Goal: Book appointment/travel/reservation

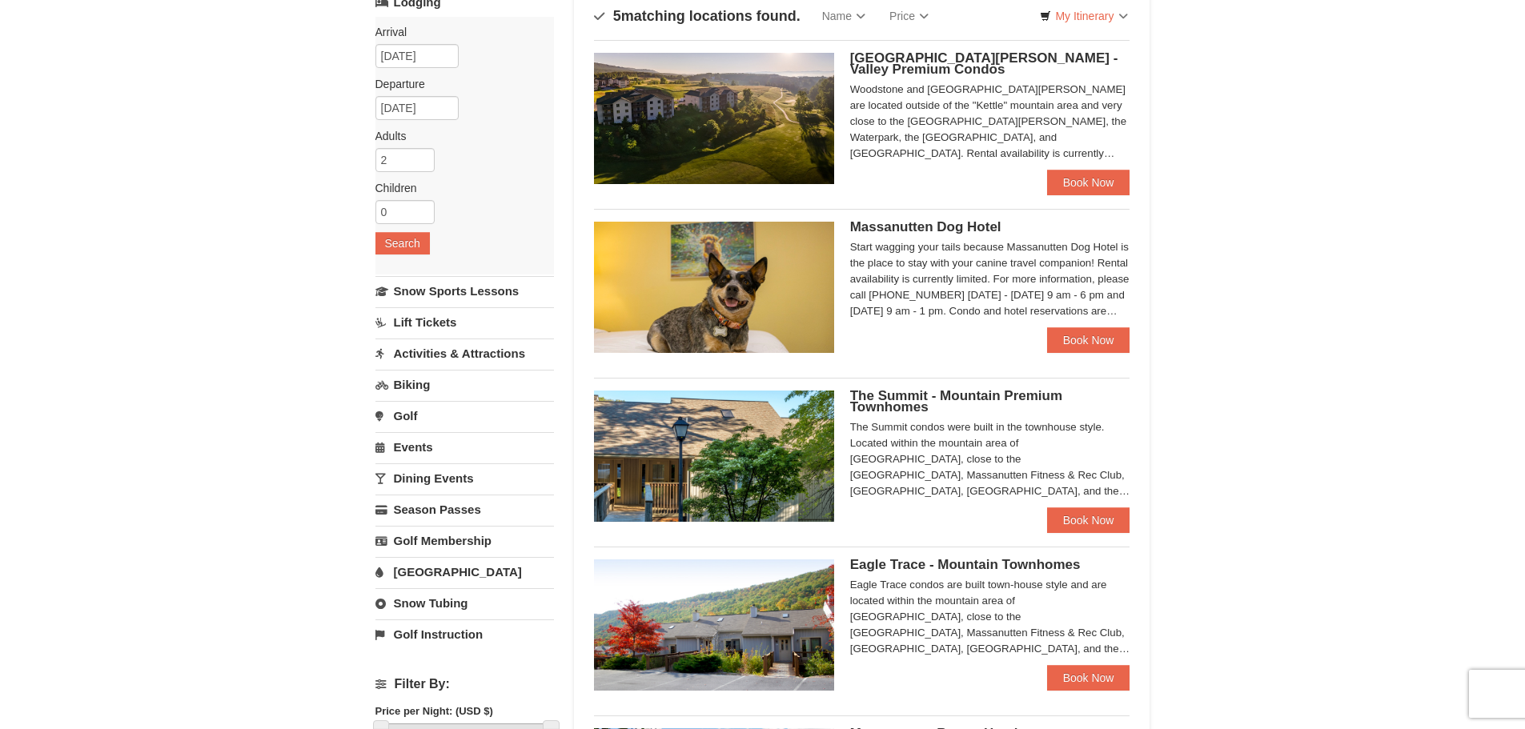
scroll to position [80, 0]
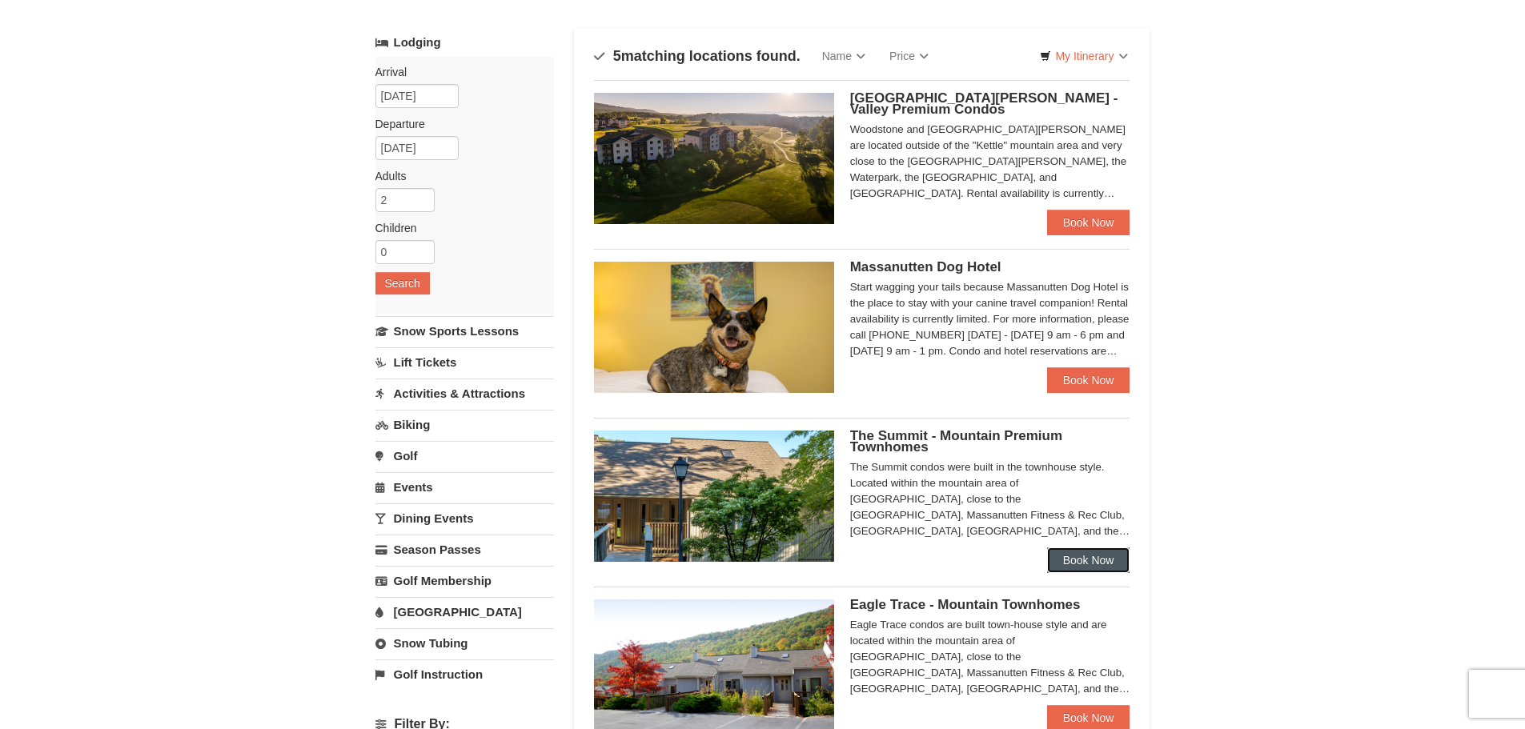
click at [1070, 550] on link "Book Now" at bounding box center [1088, 561] width 83 height 26
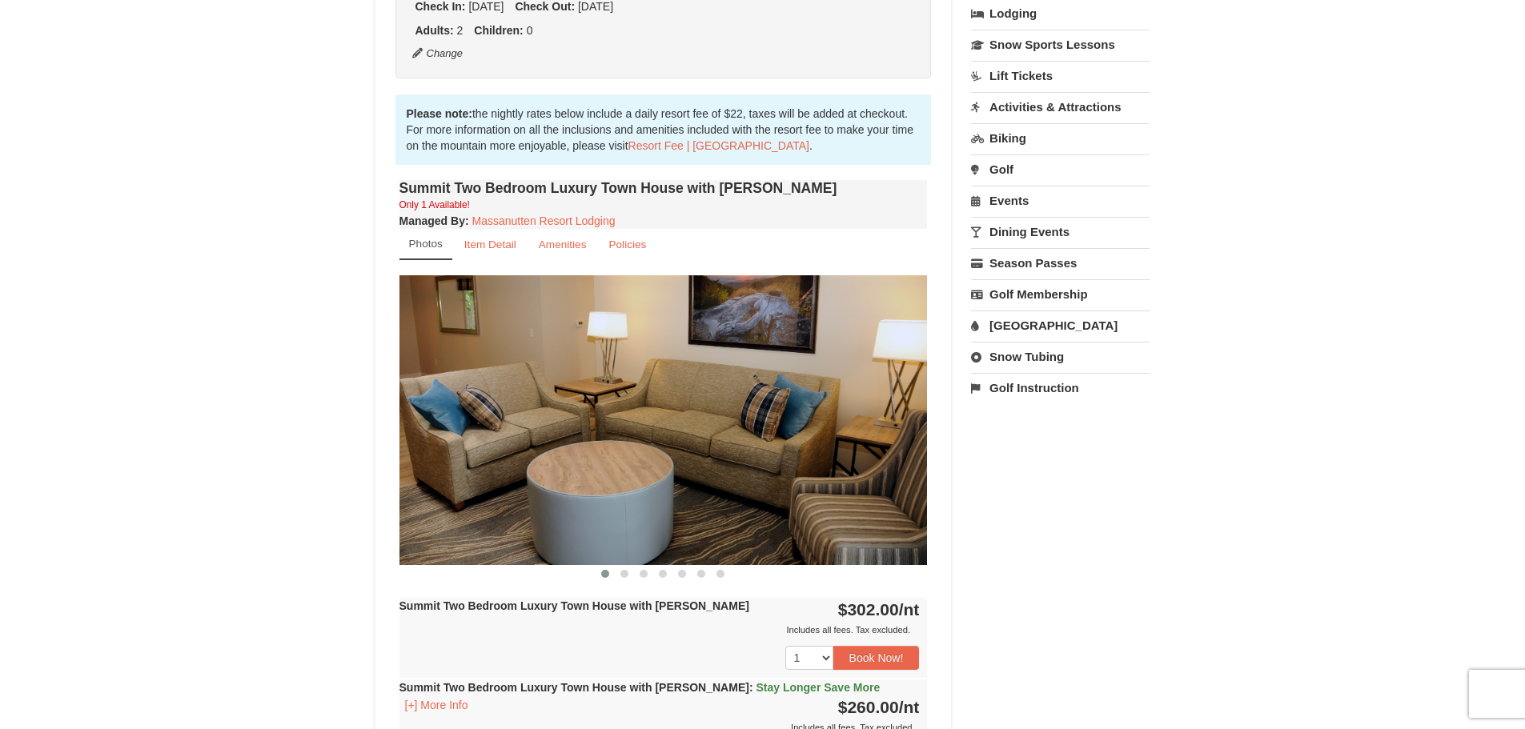
scroll to position [400, 0]
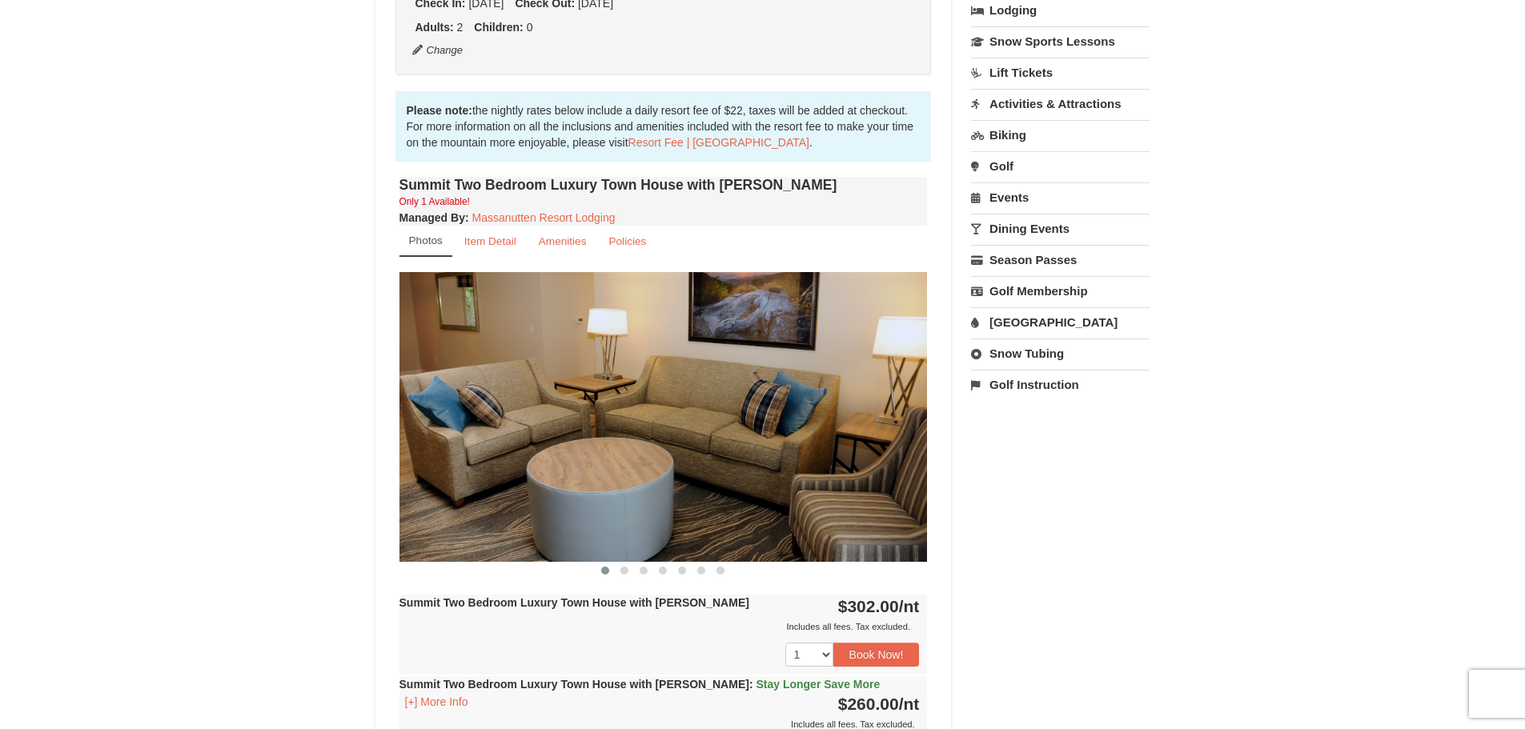
click at [879, 416] on img at bounding box center [664, 416] width 528 height 289
click at [625, 564] on button at bounding box center [624, 571] width 19 height 16
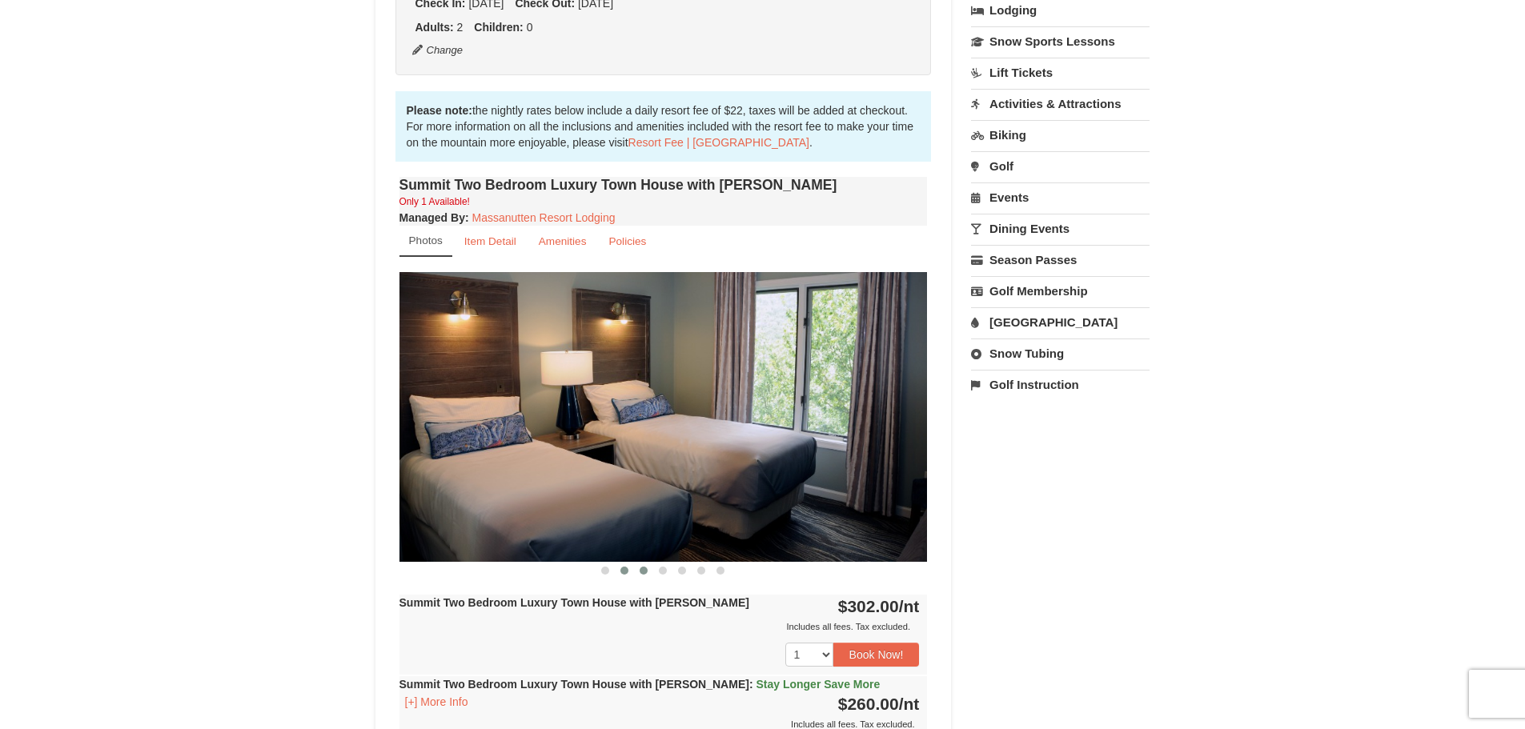
click at [639, 568] on button at bounding box center [643, 571] width 19 height 16
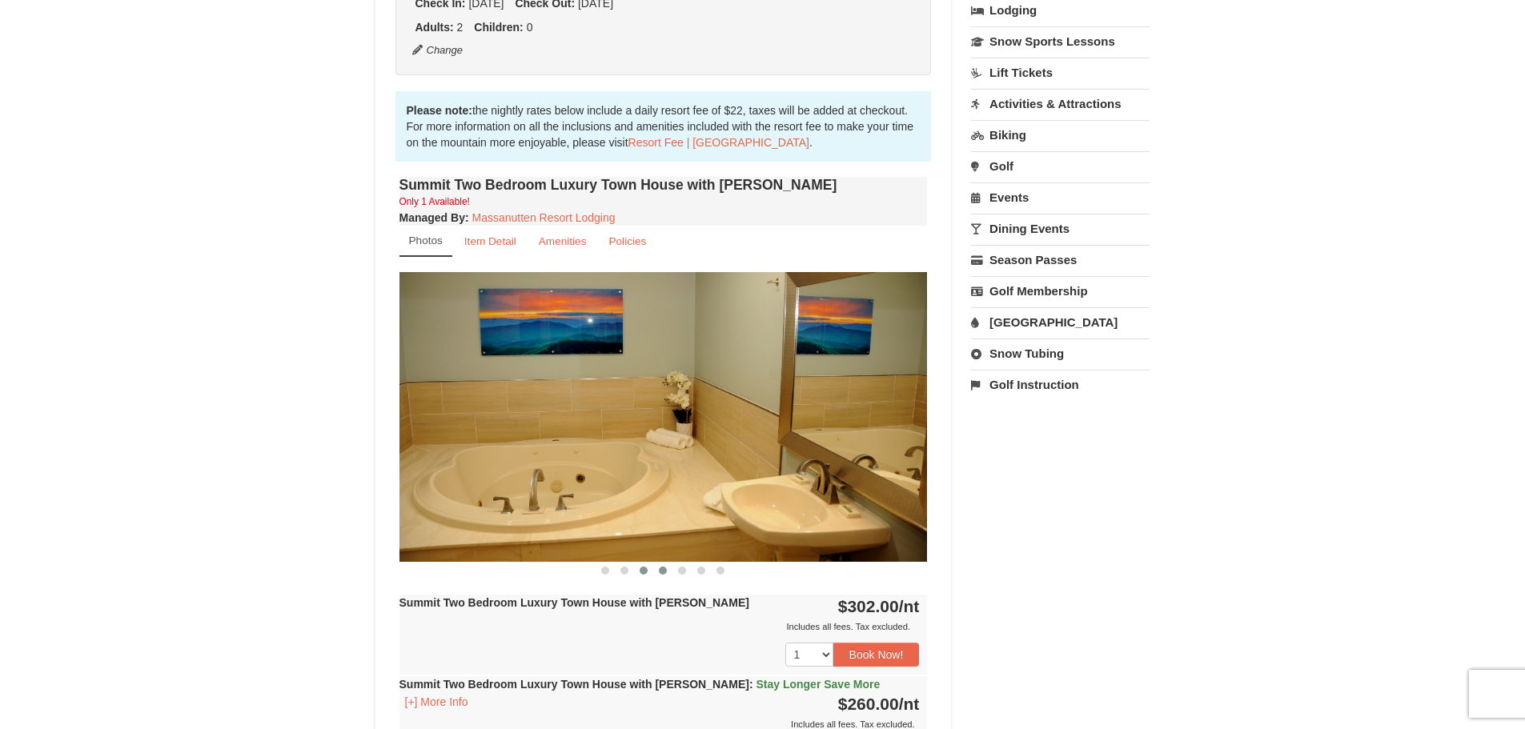
click at [664, 571] on span at bounding box center [663, 571] width 8 height 8
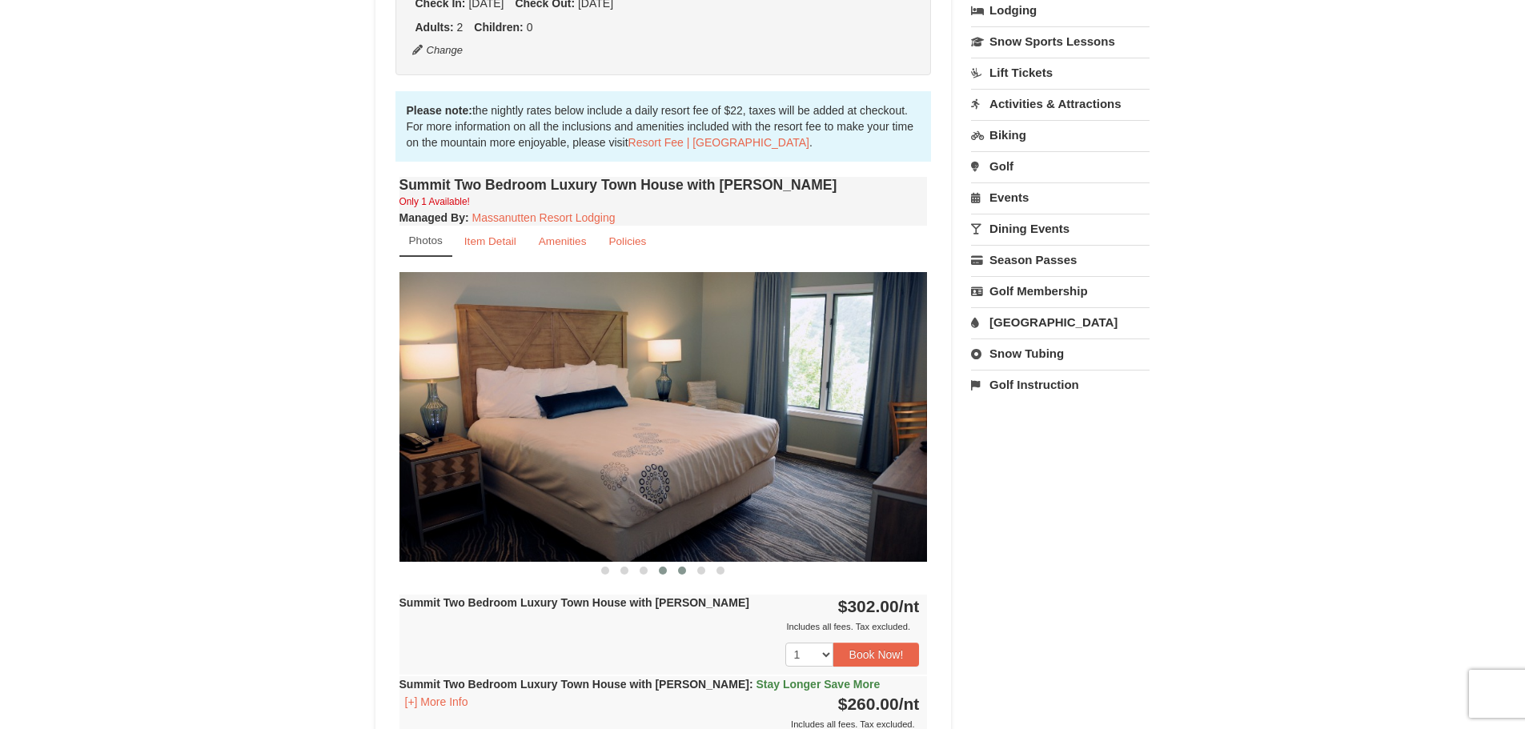
click at [682, 571] on span at bounding box center [682, 571] width 8 height 8
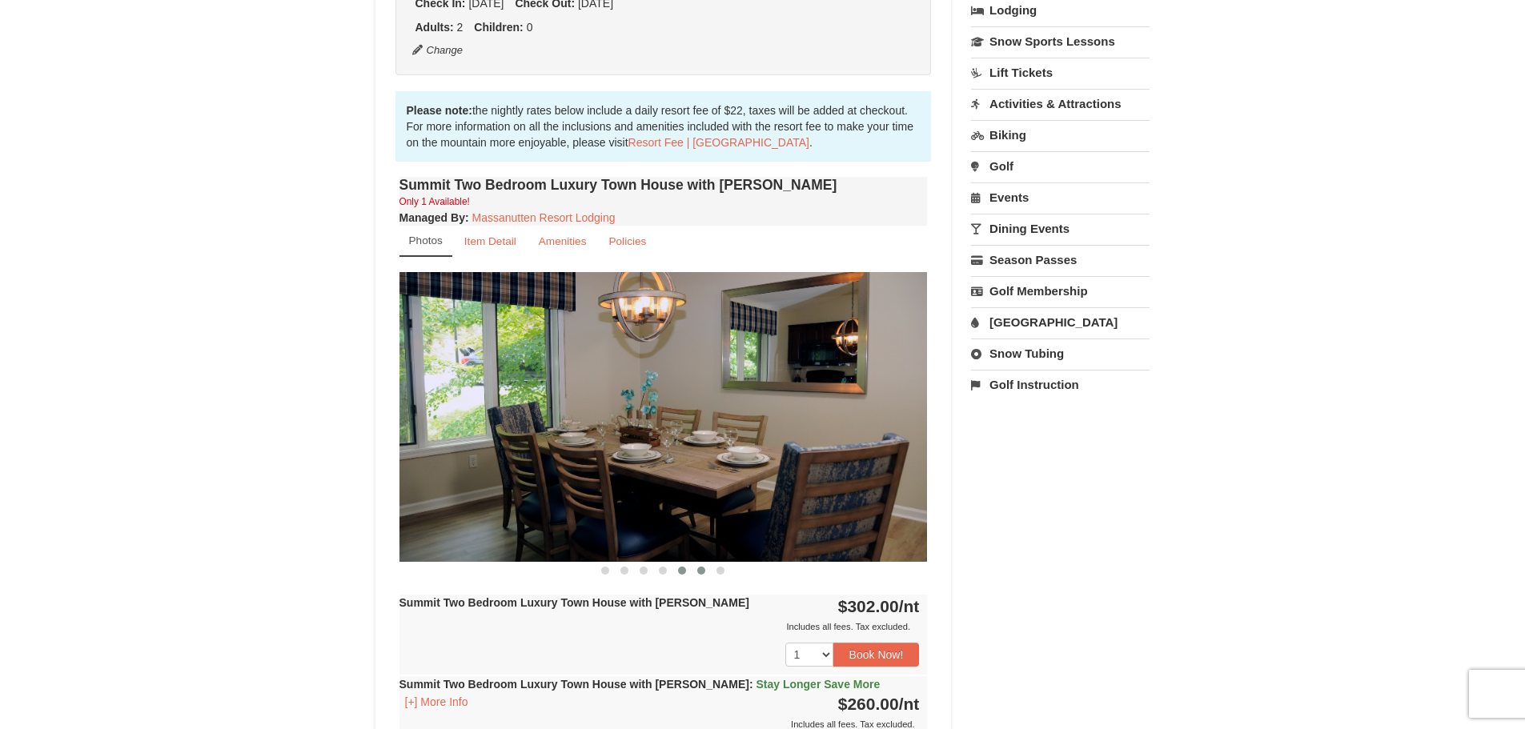
click at [701, 571] on span at bounding box center [701, 571] width 8 height 8
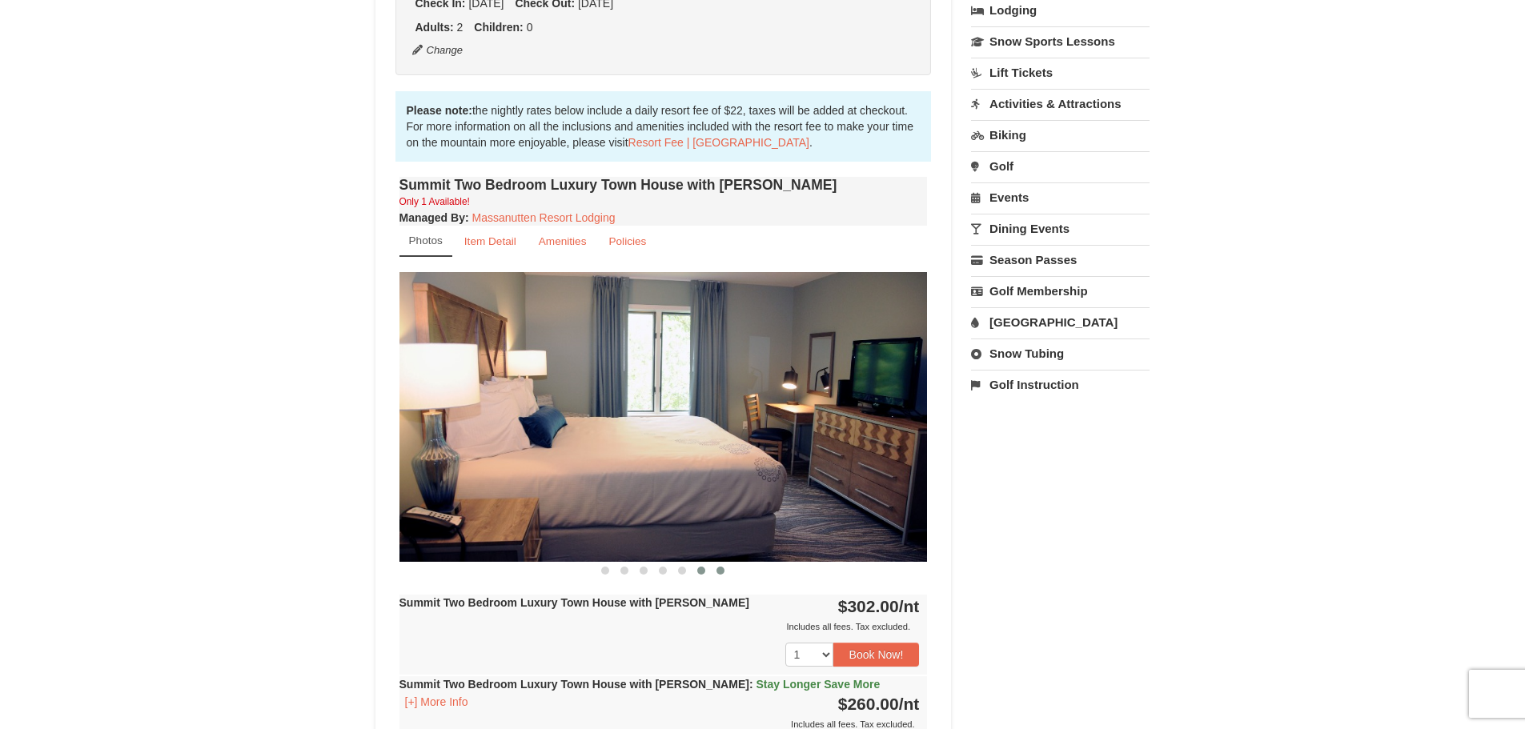
click at [719, 571] on span at bounding box center [721, 571] width 8 height 8
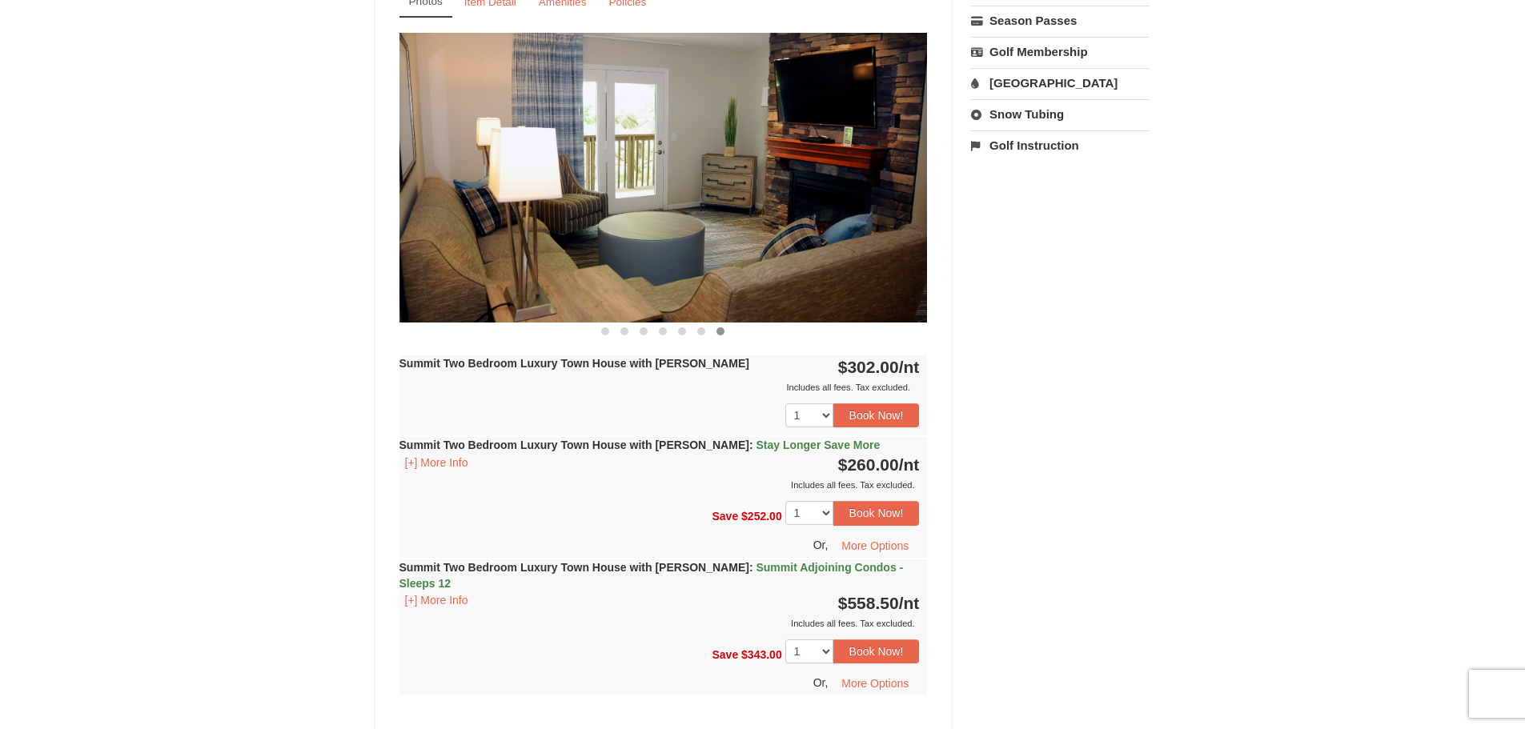
scroll to position [641, 0]
drag, startPoint x: 724, startPoint y: 516, endPoint x: 738, endPoint y: 514, distance: 14.5
click at [738, 514] on span "Save $252.00" at bounding box center [748, 515] width 73 height 13
click at [1089, 509] on div "Book from $260! 1822 Resort Drive, Massanutten, VA Availability Amenities Polic…" at bounding box center [763, 671] width 775 height 2311
click at [825, 516] on select "1" at bounding box center [809, 512] width 48 height 24
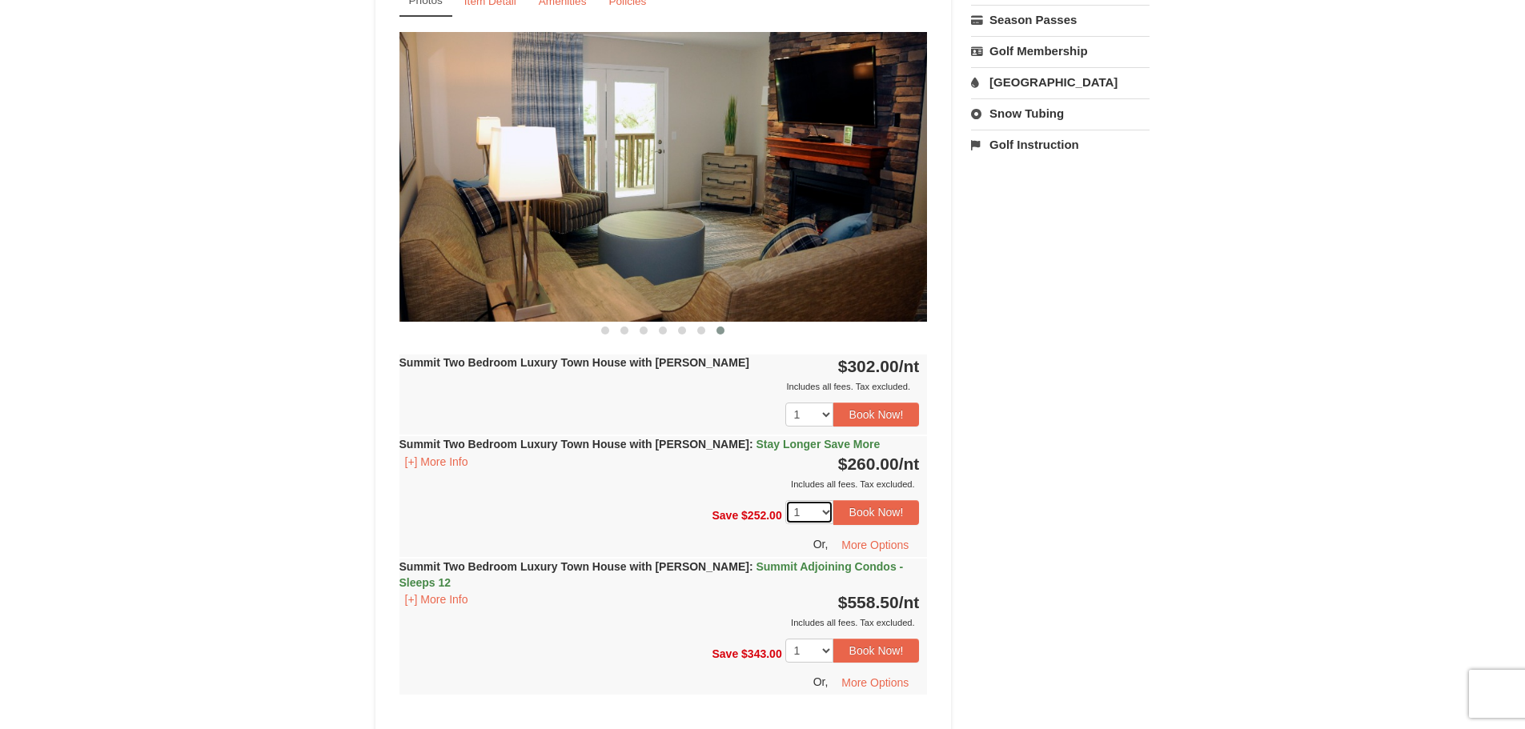
click at [825, 516] on select "1" at bounding box center [809, 512] width 48 height 24
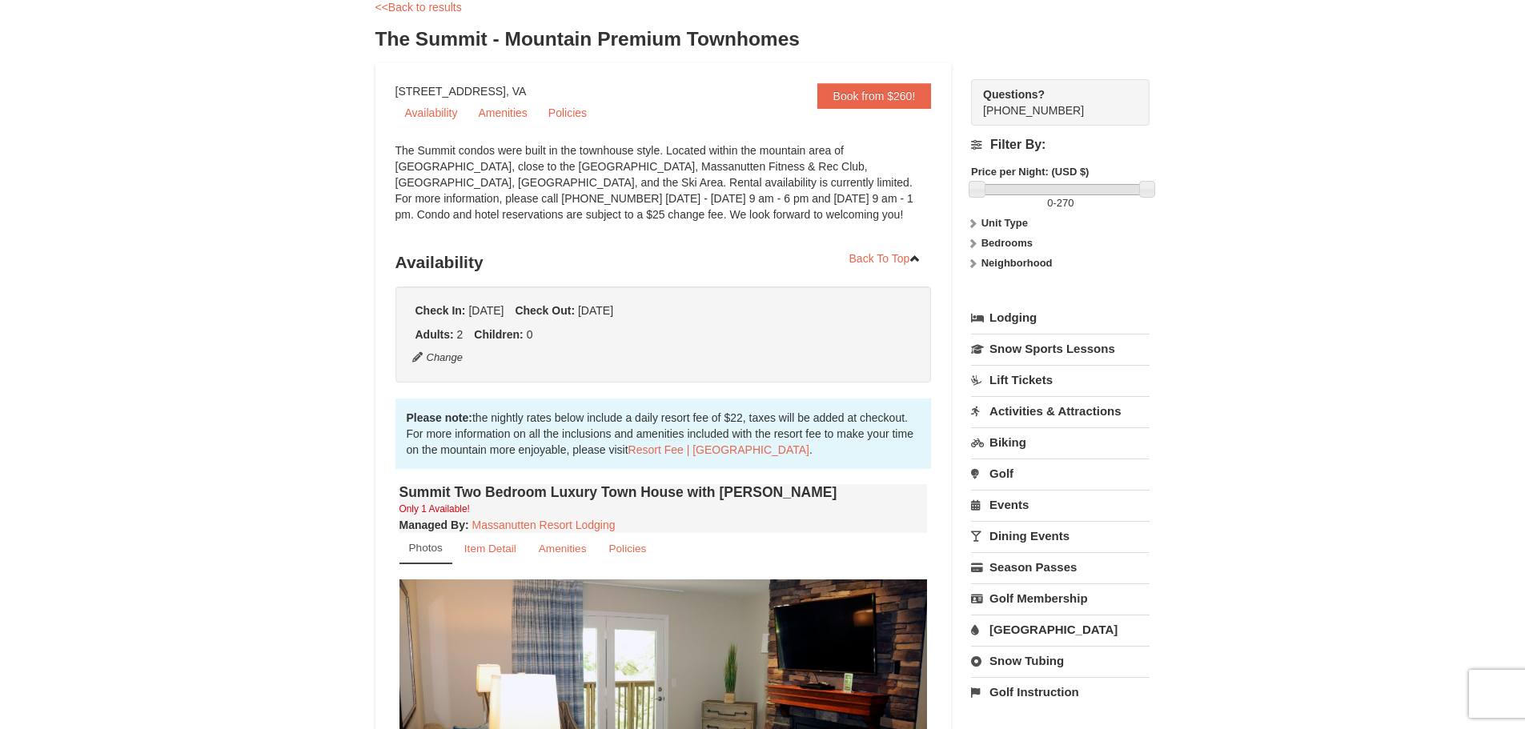
scroll to position [0, 0]
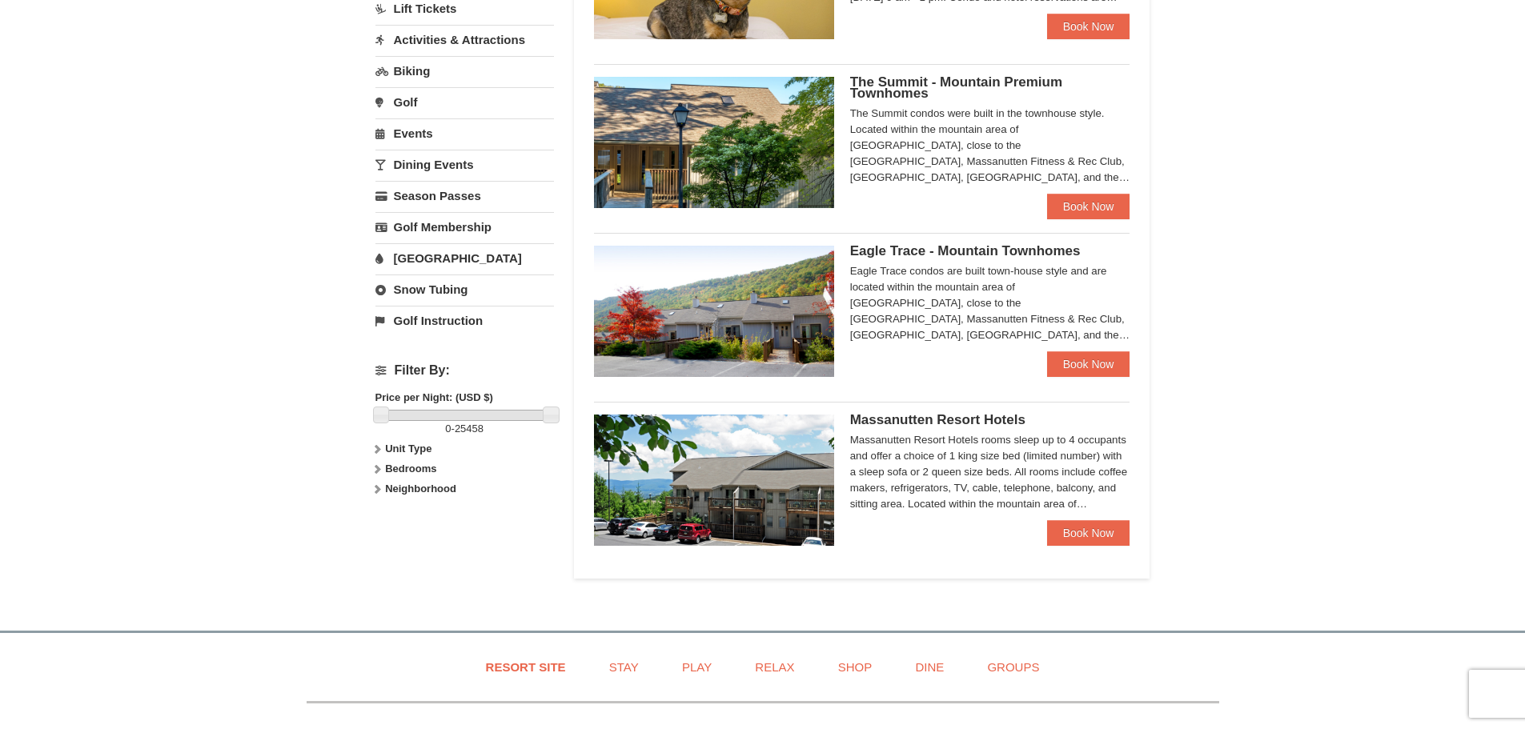
scroll to position [480, 0]
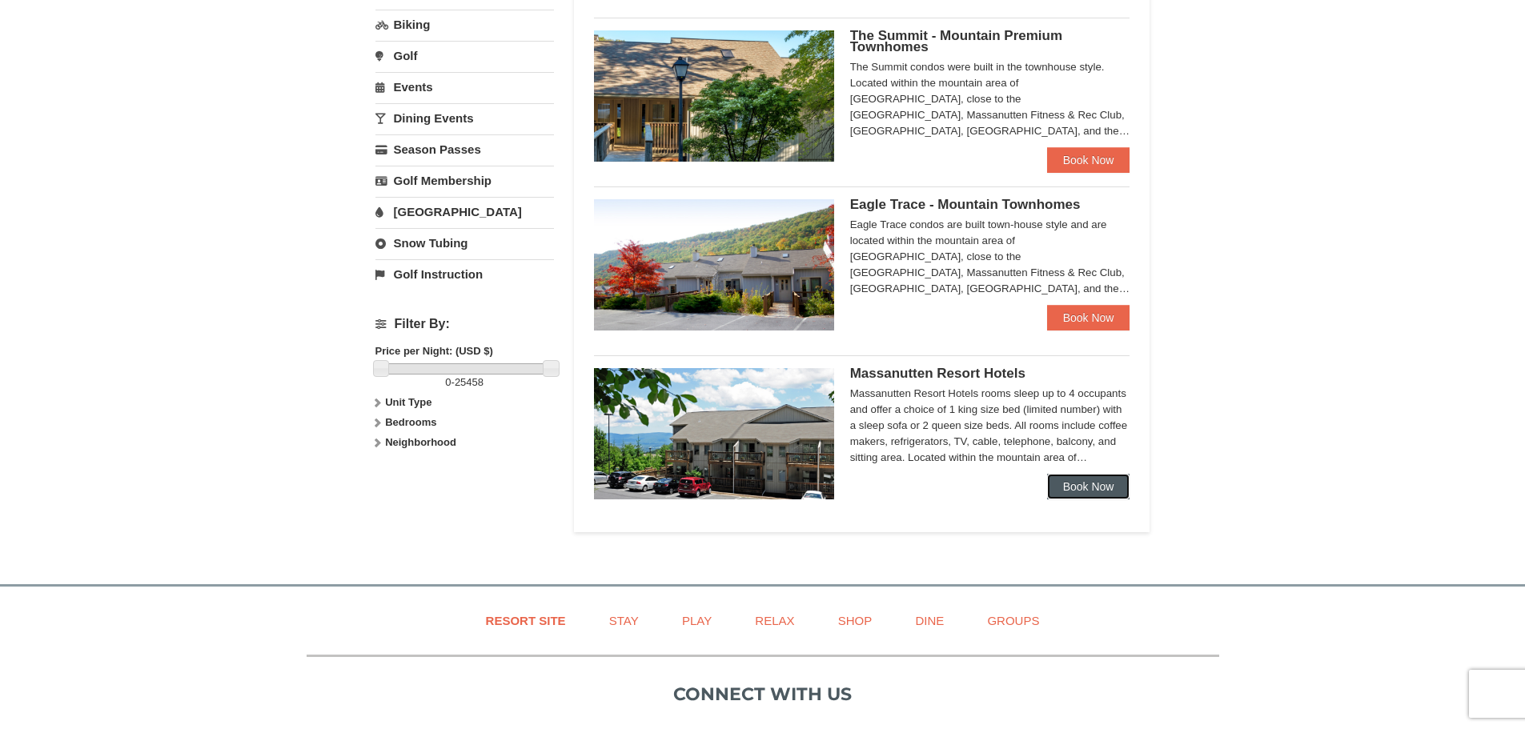
click at [1073, 480] on link "Book Now" at bounding box center [1088, 487] width 83 height 26
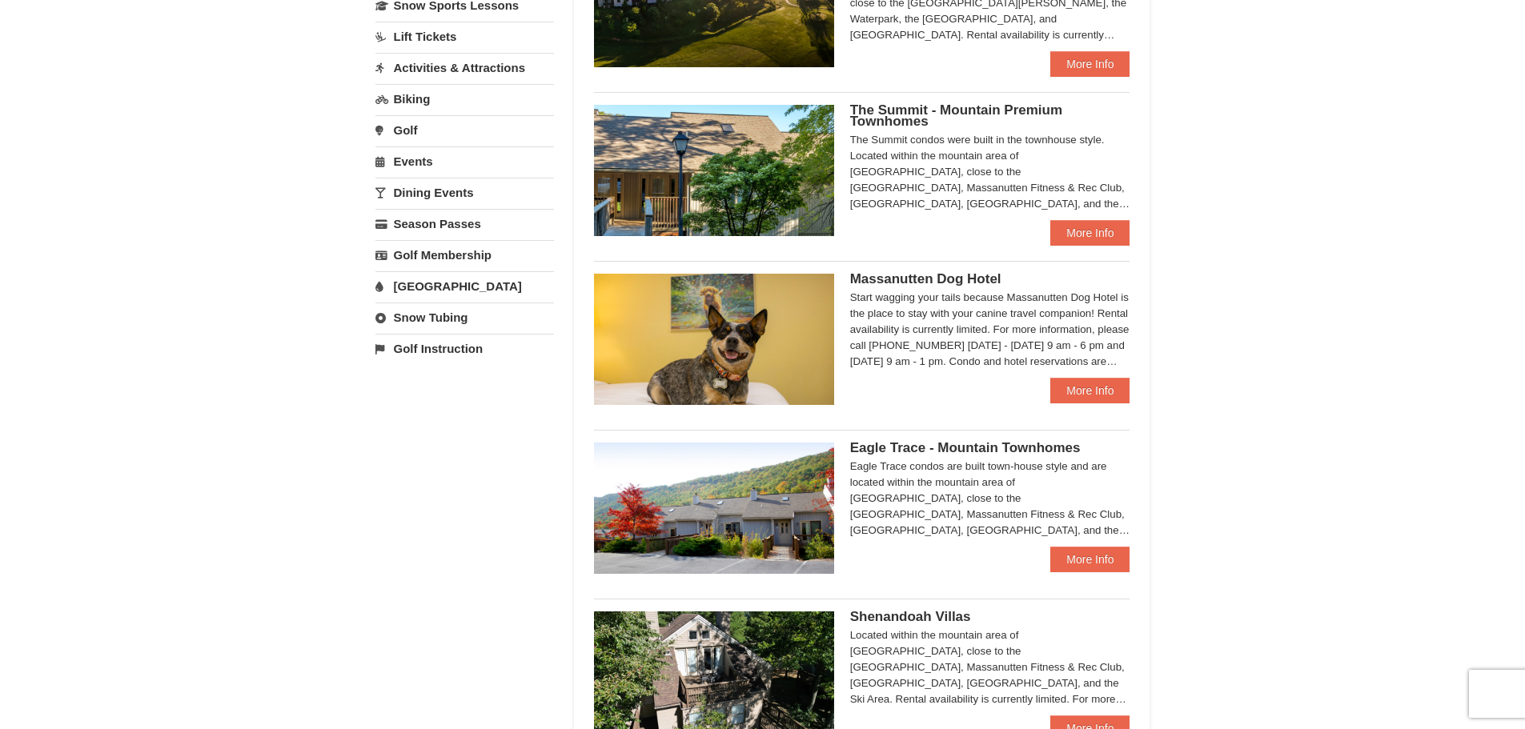
scroll to position [641, 0]
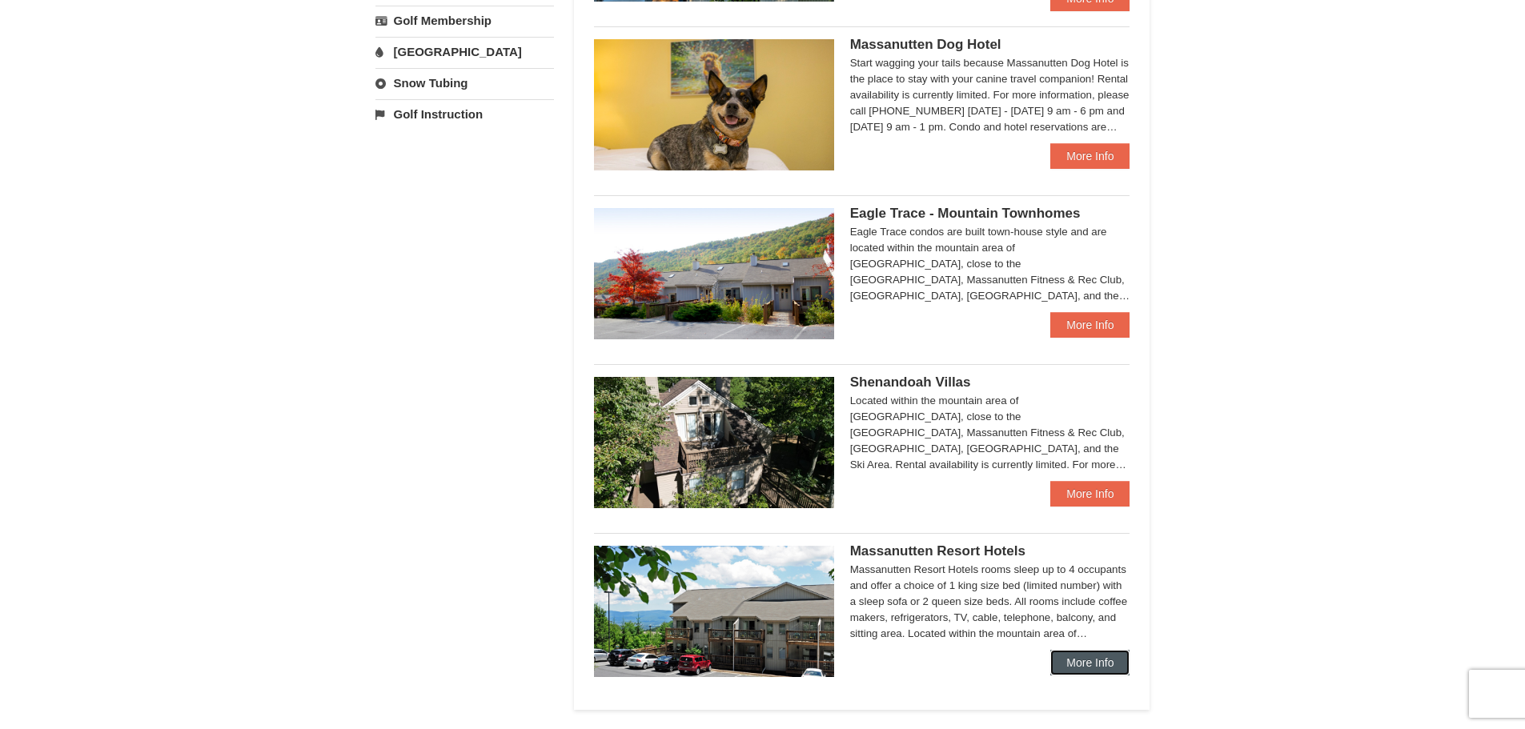
click at [1089, 670] on link "More Info" at bounding box center [1089, 663] width 79 height 26
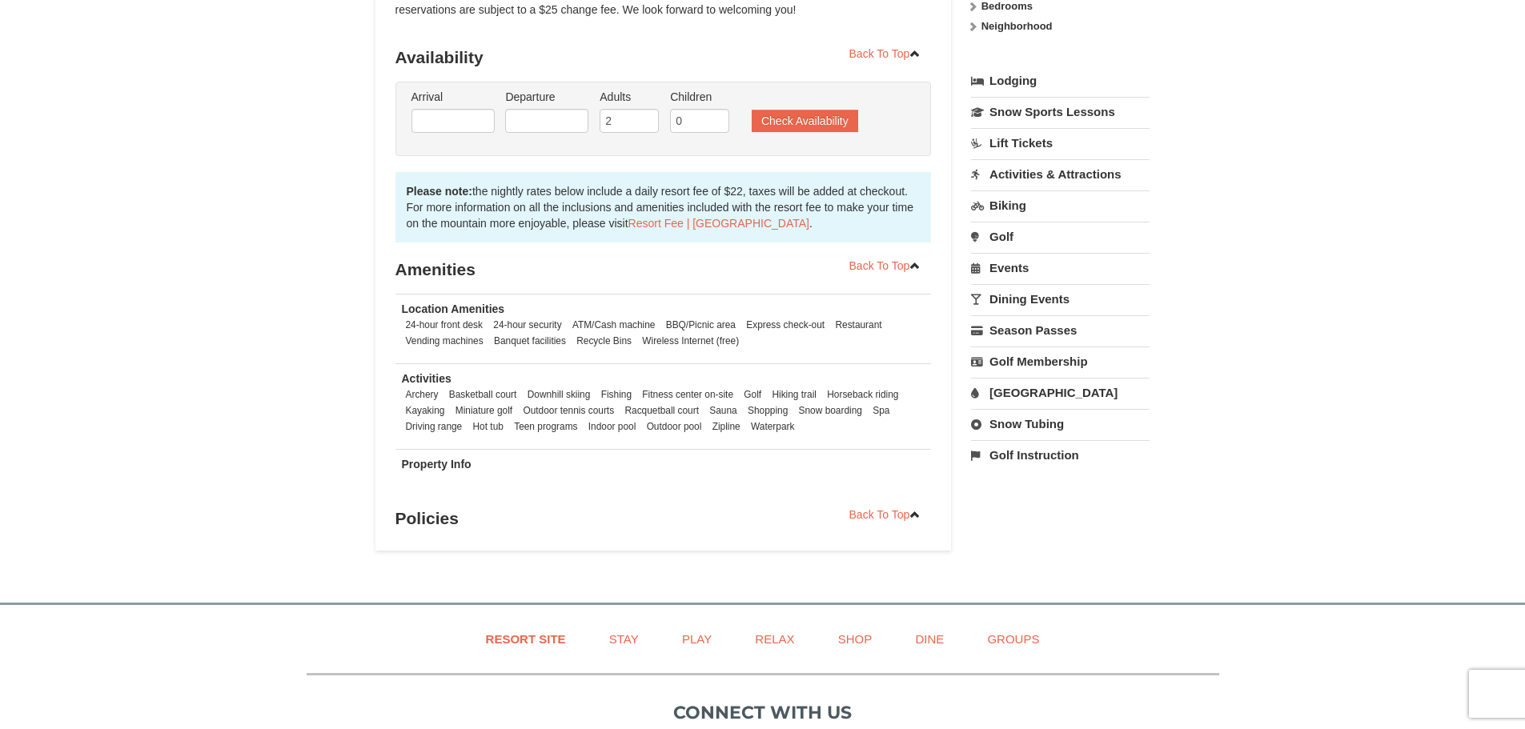
scroll to position [107, 0]
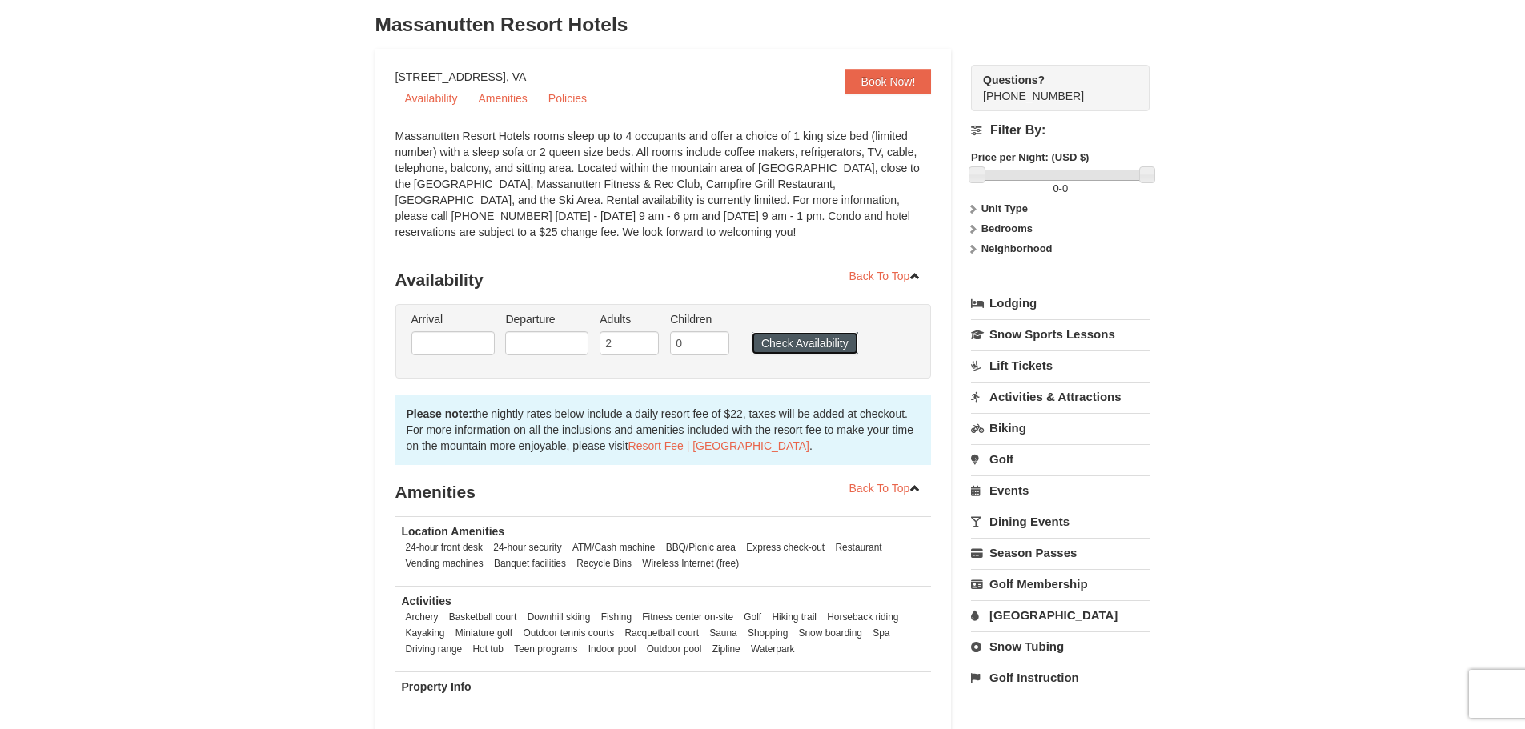
click at [792, 335] on button "Check Availability" at bounding box center [805, 343] width 106 height 22
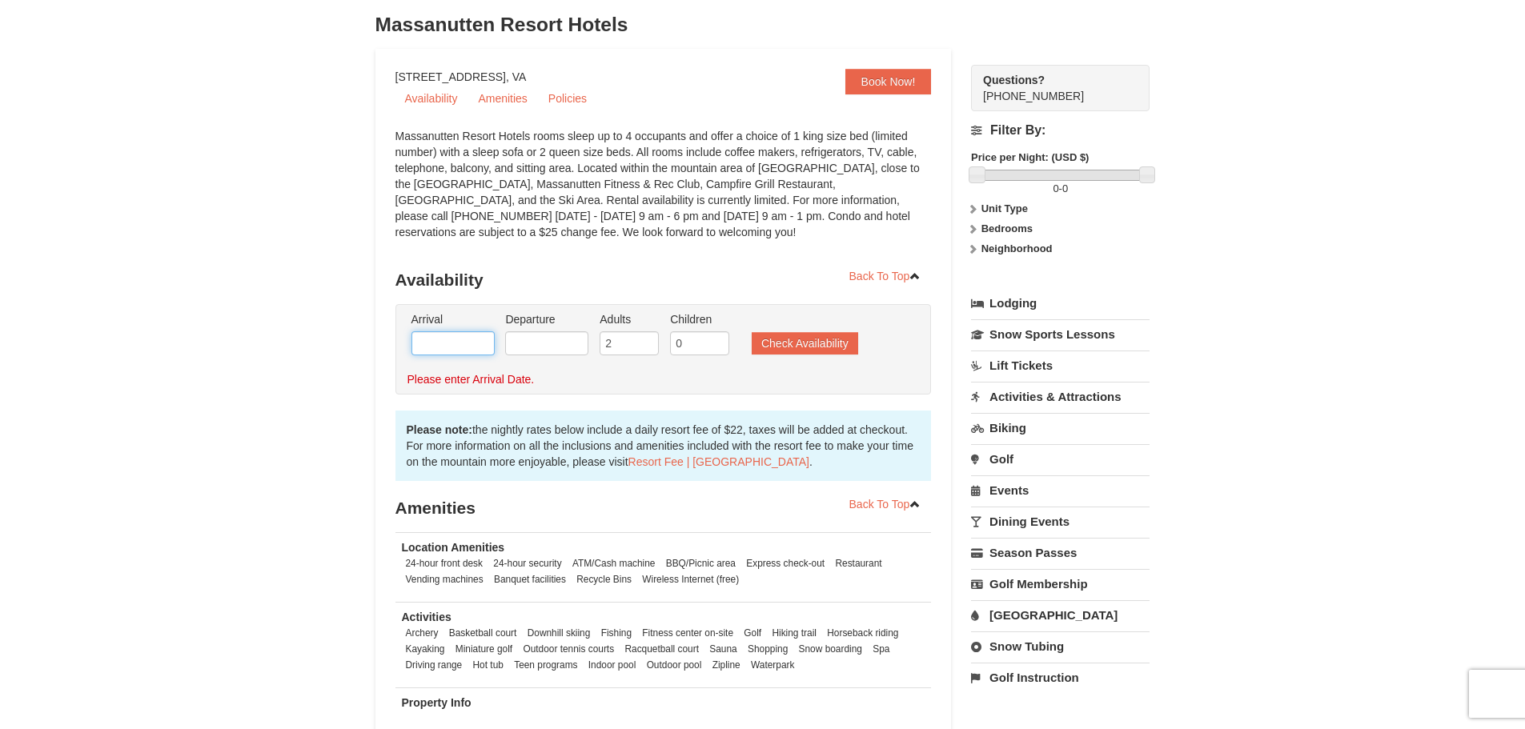
click at [456, 351] on input "text" at bounding box center [453, 343] width 83 height 24
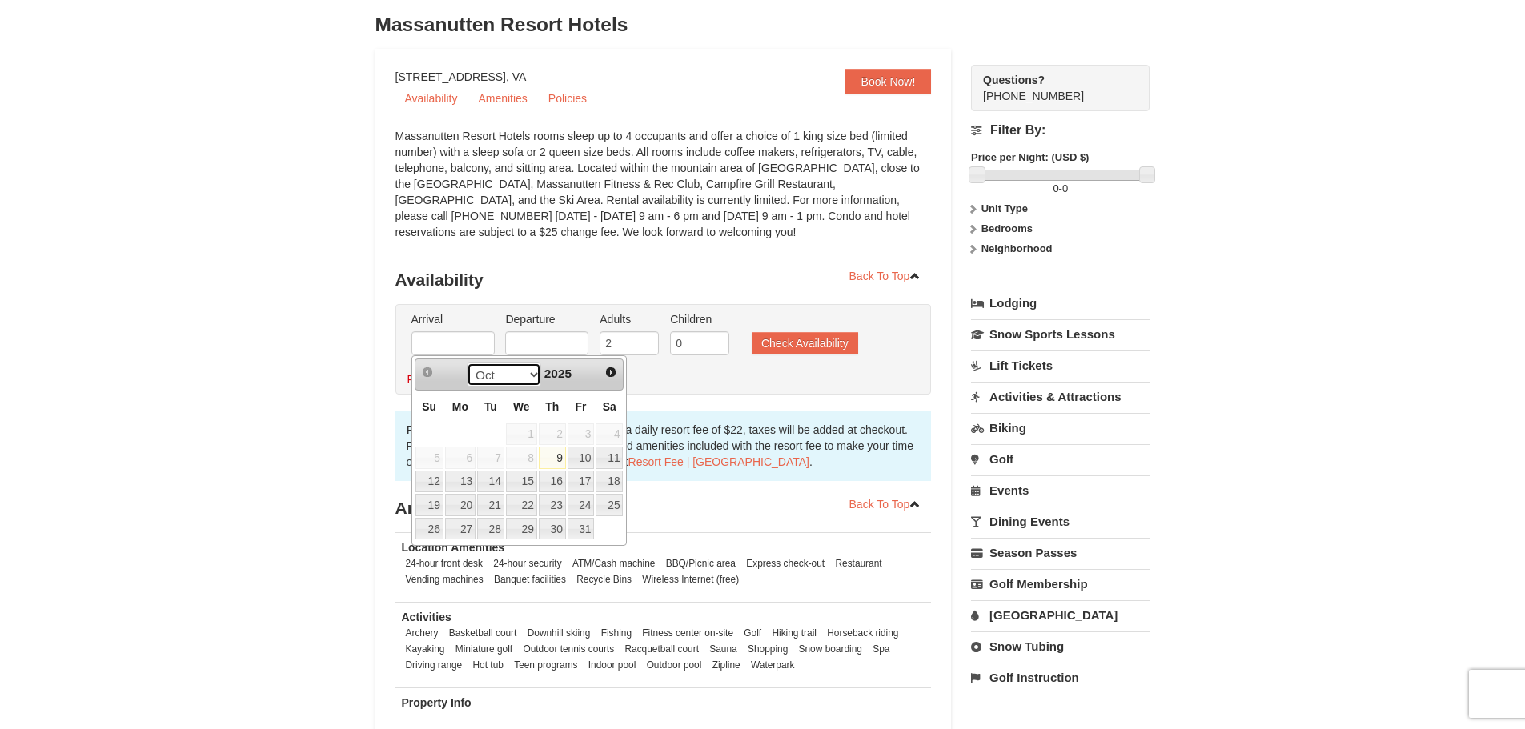
click at [532, 376] on select "Oct Nov Dec" at bounding box center [504, 375] width 74 height 24
click at [566, 372] on span "2025" at bounding box center [557, 374] width 27 height 14
click at [610, 376] on span "Next" at bounding box center [611, 372] width 13 height 13
click at [520, 380] on select "Oct Nov Dec" at bounding box center [504, 375] width 74 height 24
click at [524, 376] on select "Oct Nov Dec" at bounding box center [504, 375] width 74 height 24
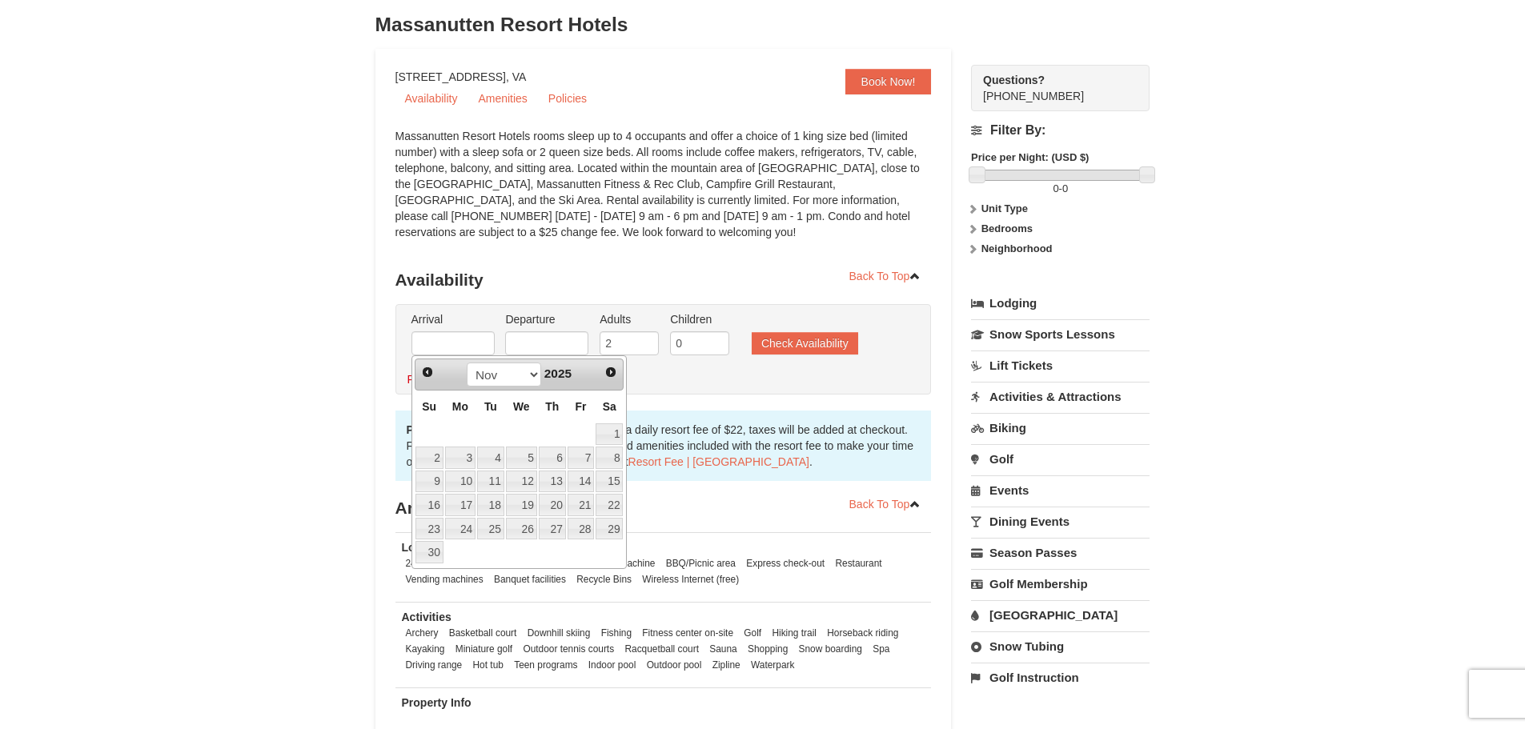
drag, startPoint x: 570, startPoint y: 376, endPoint x: 609, endPoint y: 377, distance: 38.5
click at [572, 376] on span "2025" at bounding box center [557, 374] width 27 height 14
click at [609, 377] on span "Next" at bounding box center [611, 372] width 13 height 13
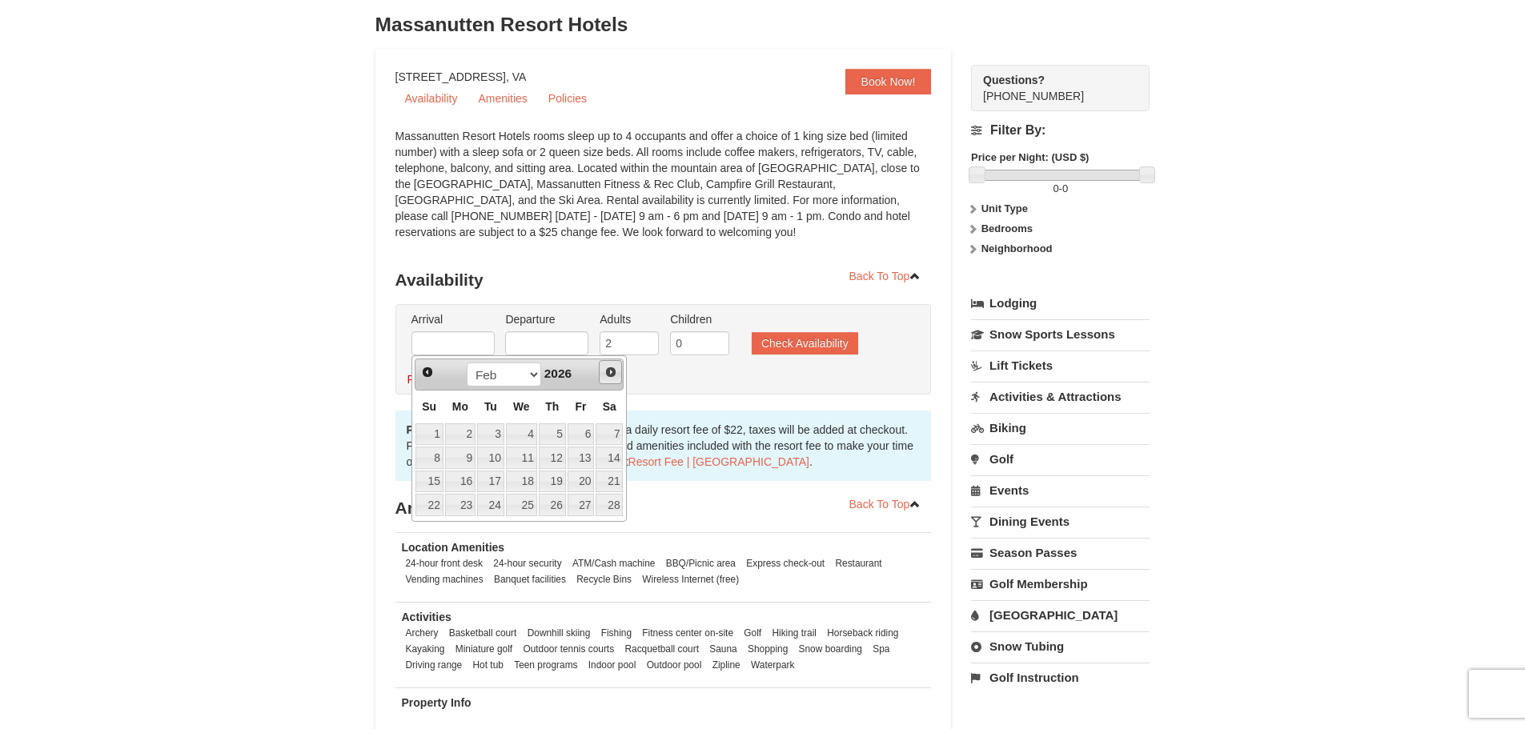
click at [617, 373] on span "Next" at bounding box center [611, 372] width 13 height 13
click at [571, 480] on link "15" at bounding box center [581, 482] width 27 height 22
type input "[DATE]"
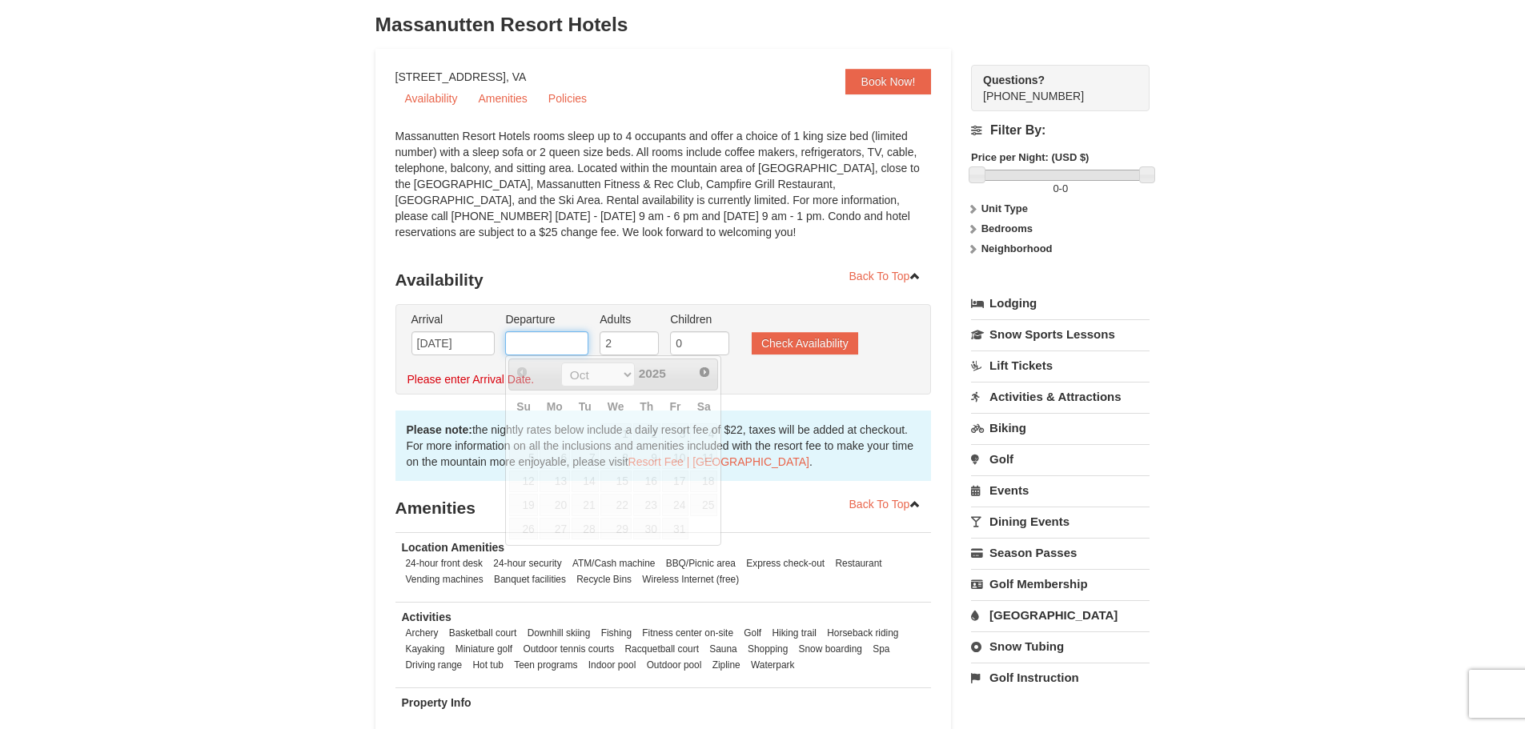
click at [569, 350] on input "text" at bounding box center [546, 343] width 83 height 24
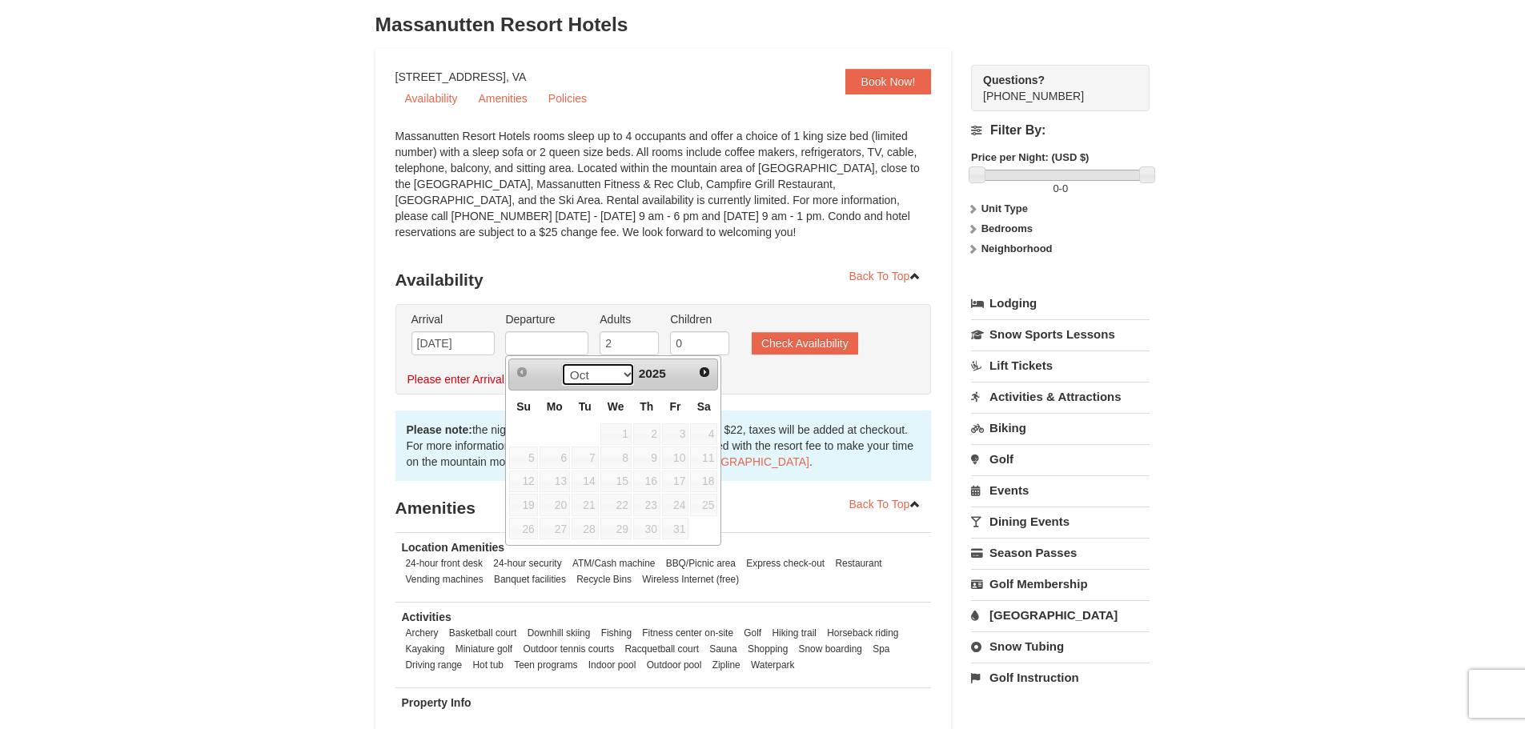
click at [622, 377] on select "Oct Nov Dec" at bounding box center [598, 375] width 74 height 24
drag, startPoint x: 692, startPoint y: 373, endPoint x: 702, endPoint y: 372, distance: 10.5
click at [693, 373] on div "Prev Next Oct Nov Dec 2025" at bounding box center [613, 375] width 210 height 32
click at [702, 372] on span "Next" at bounding box center [704, 372] width 13 height 13
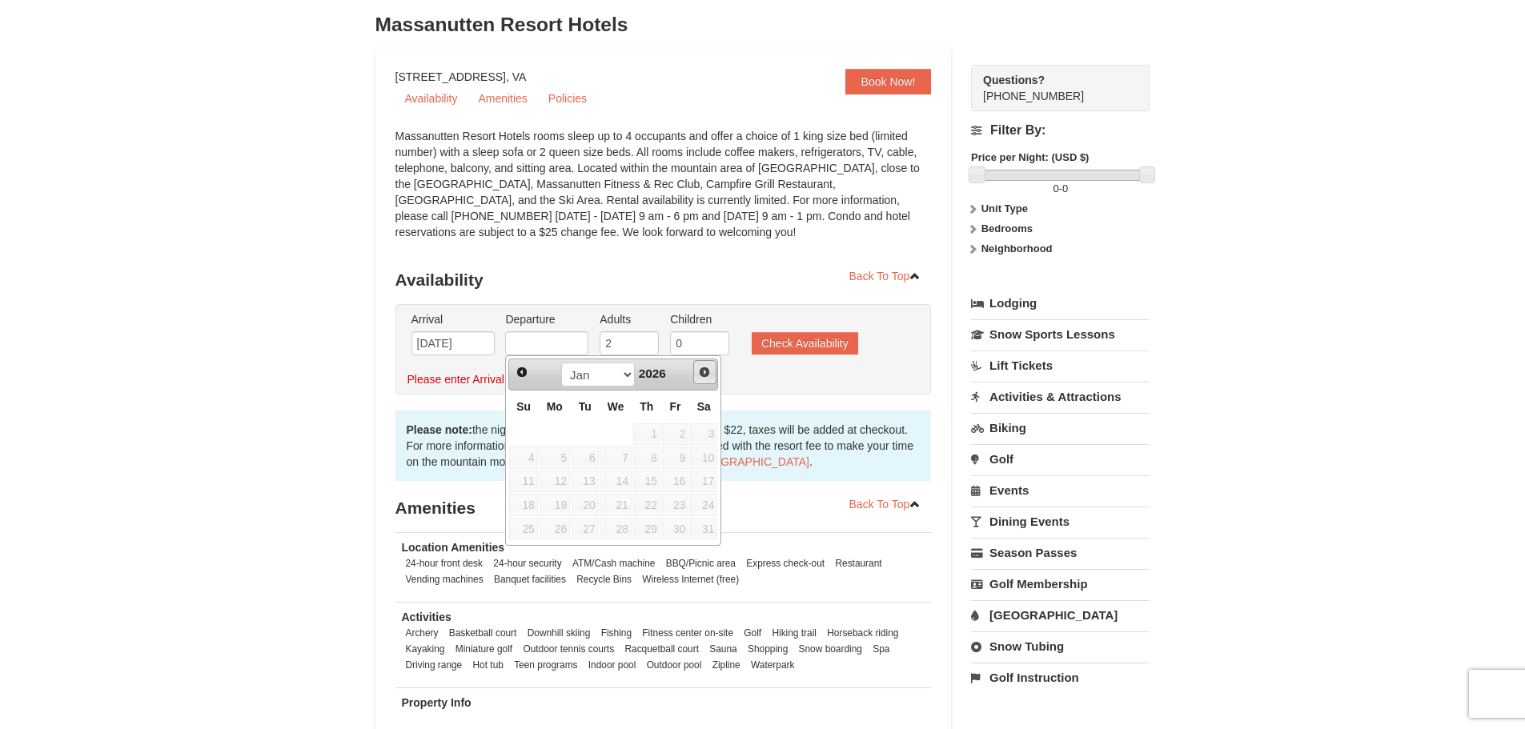
click at [702, 372] on span "Next" at bounding box center [704, 372] width 13 height 13
click at [566, 510] on link "18" at bounding box center [555, 505] width 30 height 22
type input "[DATE]"
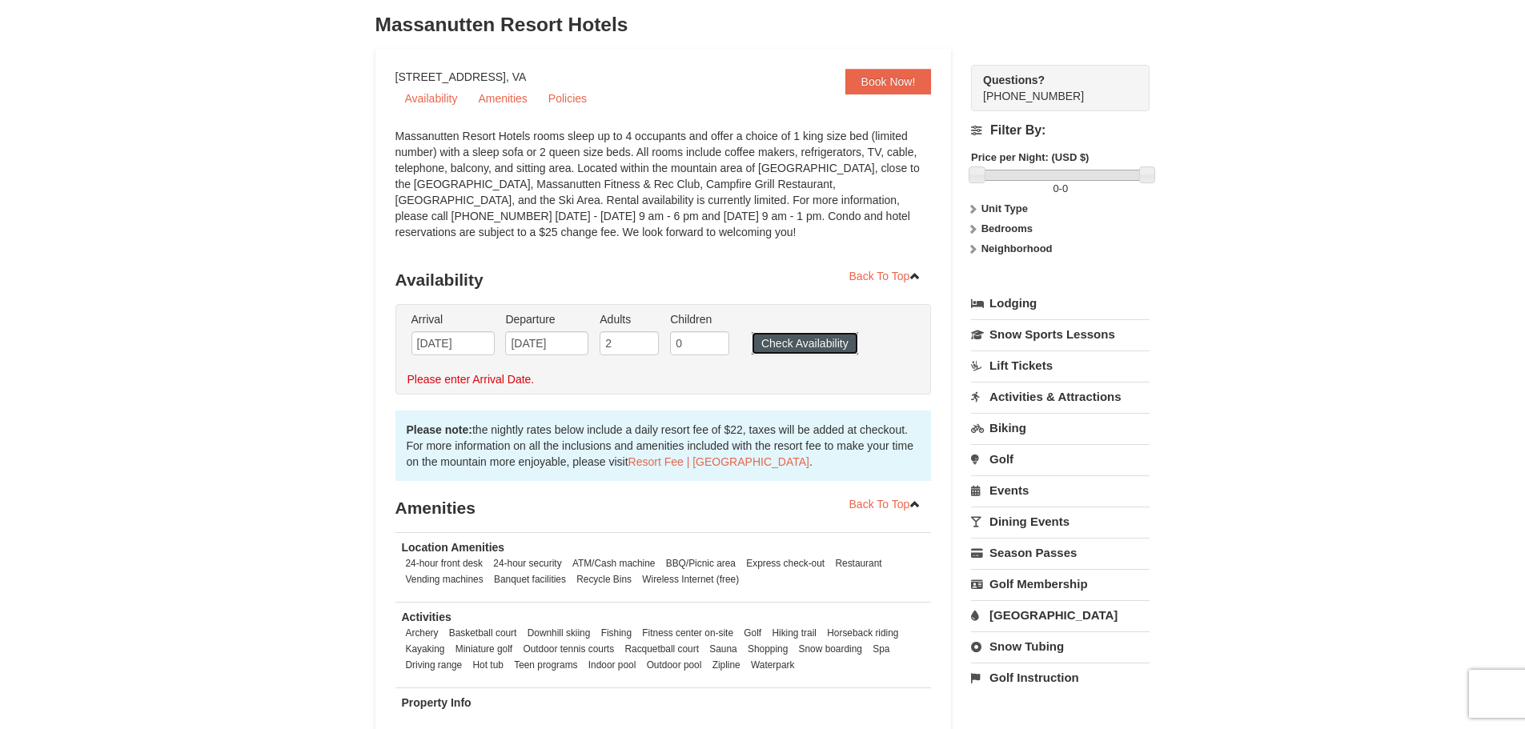
click at [777, 349] on button "Check Availability" at bounding box center [805, 343] width 106 height 22
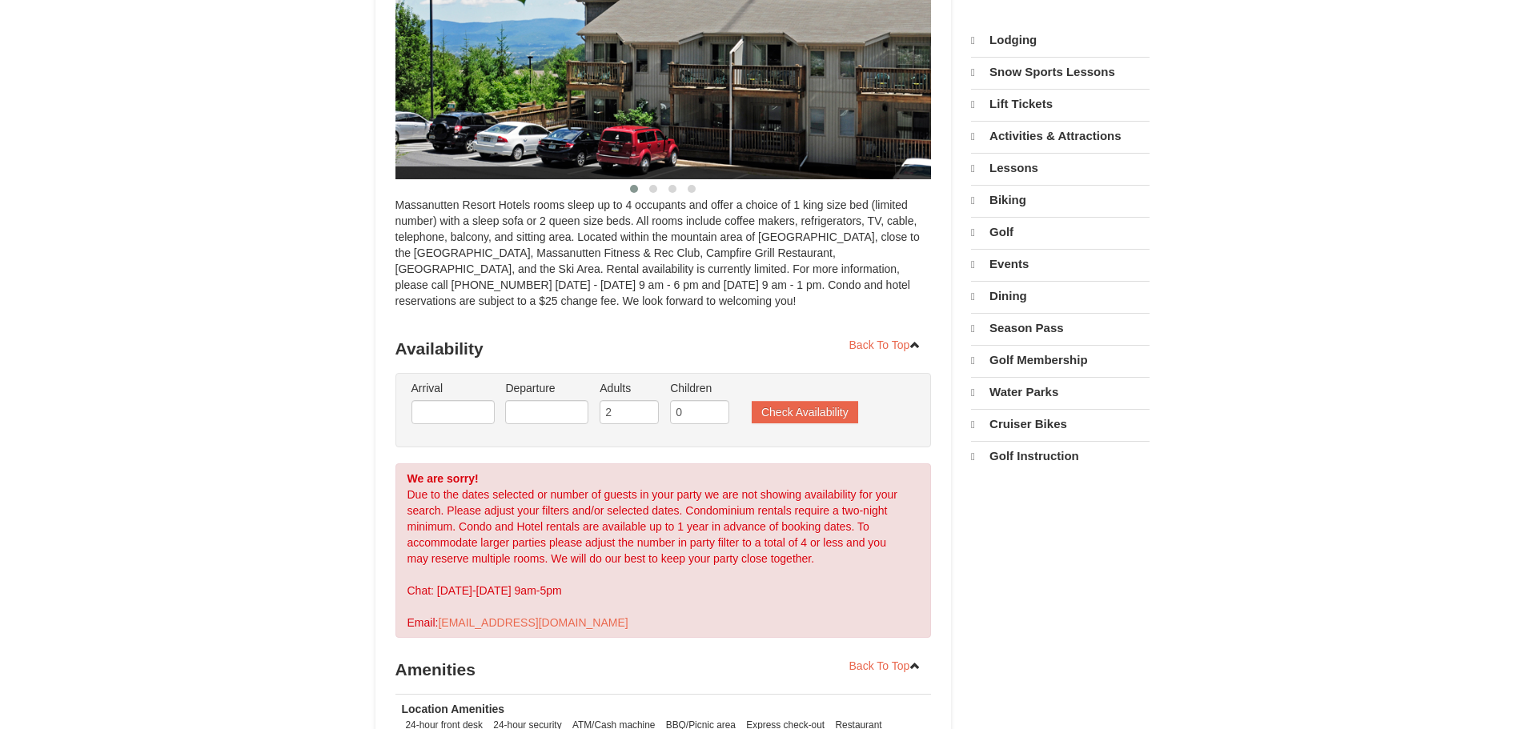
select select "10"
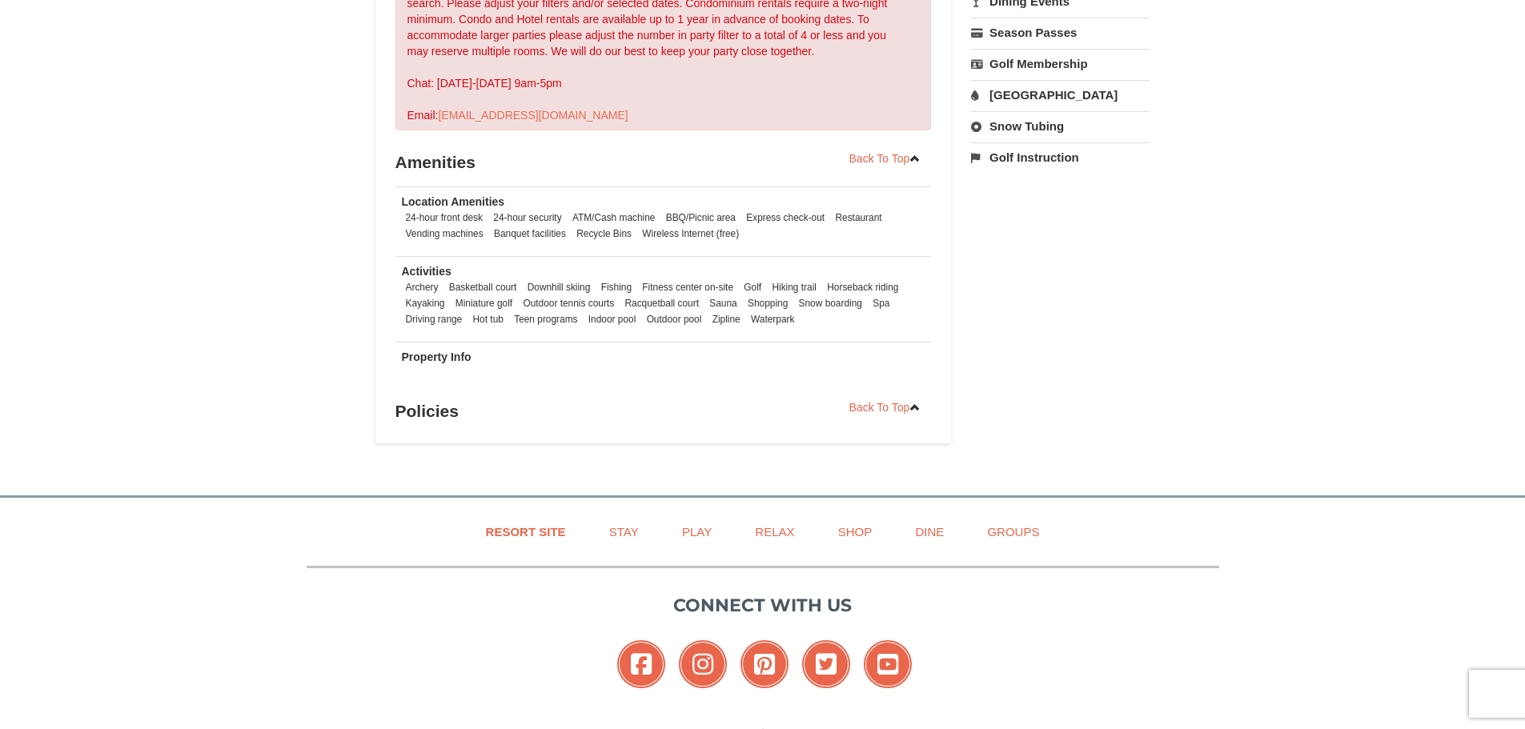
scroll to position [355, 0]
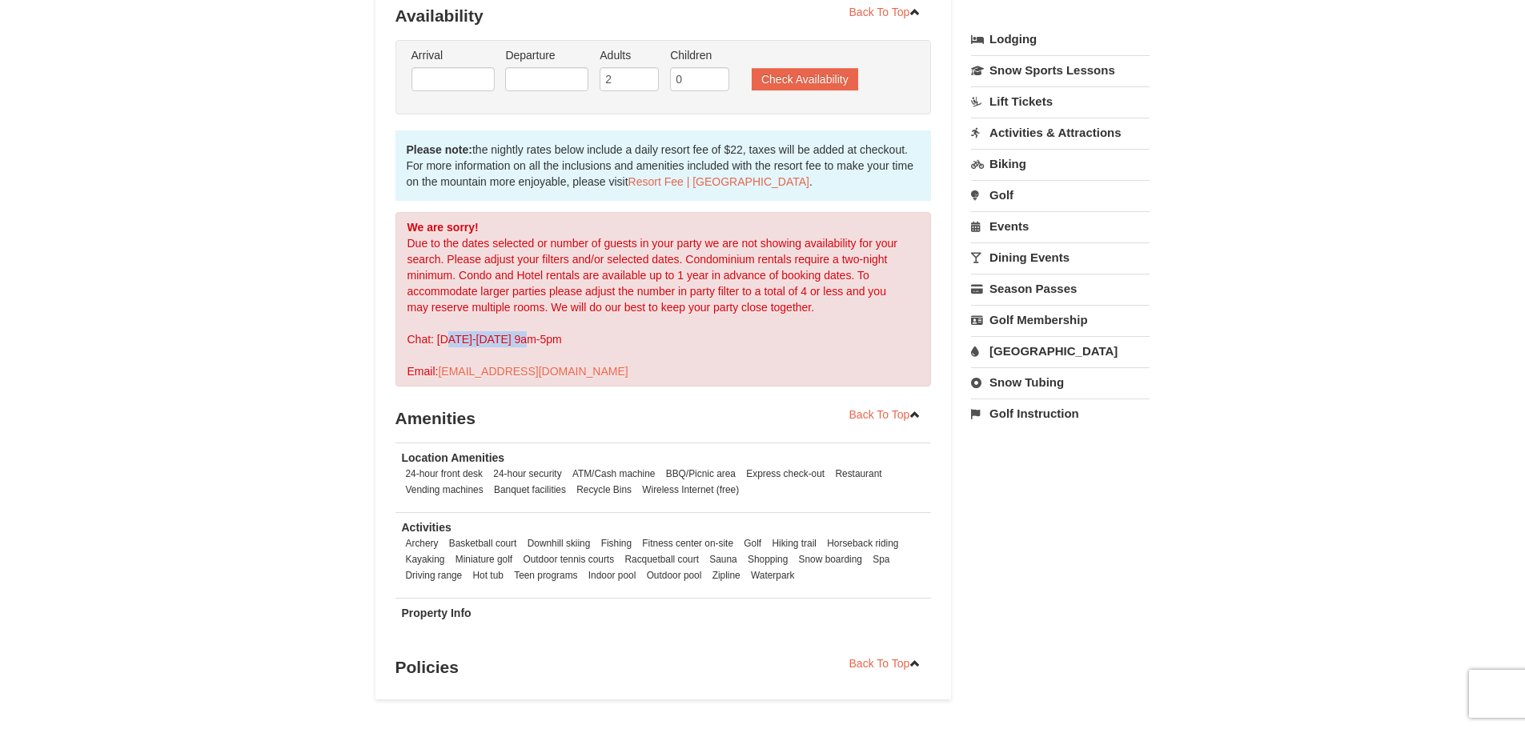
drag, startPoint x: 452, startPoint y: 343, endPoint x: 524, endPoint y: 339, distance: 72.1
click at [524, 339] on div "We are sorry! Due to the dates selected or number of guests in your party we ar…" at bounding box center [664, 299] width 536 height 175
click at [622, 344] on div "We are sorry! Due to the dates selected or number of guests in your party we ar…" at bounding box center [664, 299] width 536 height 175
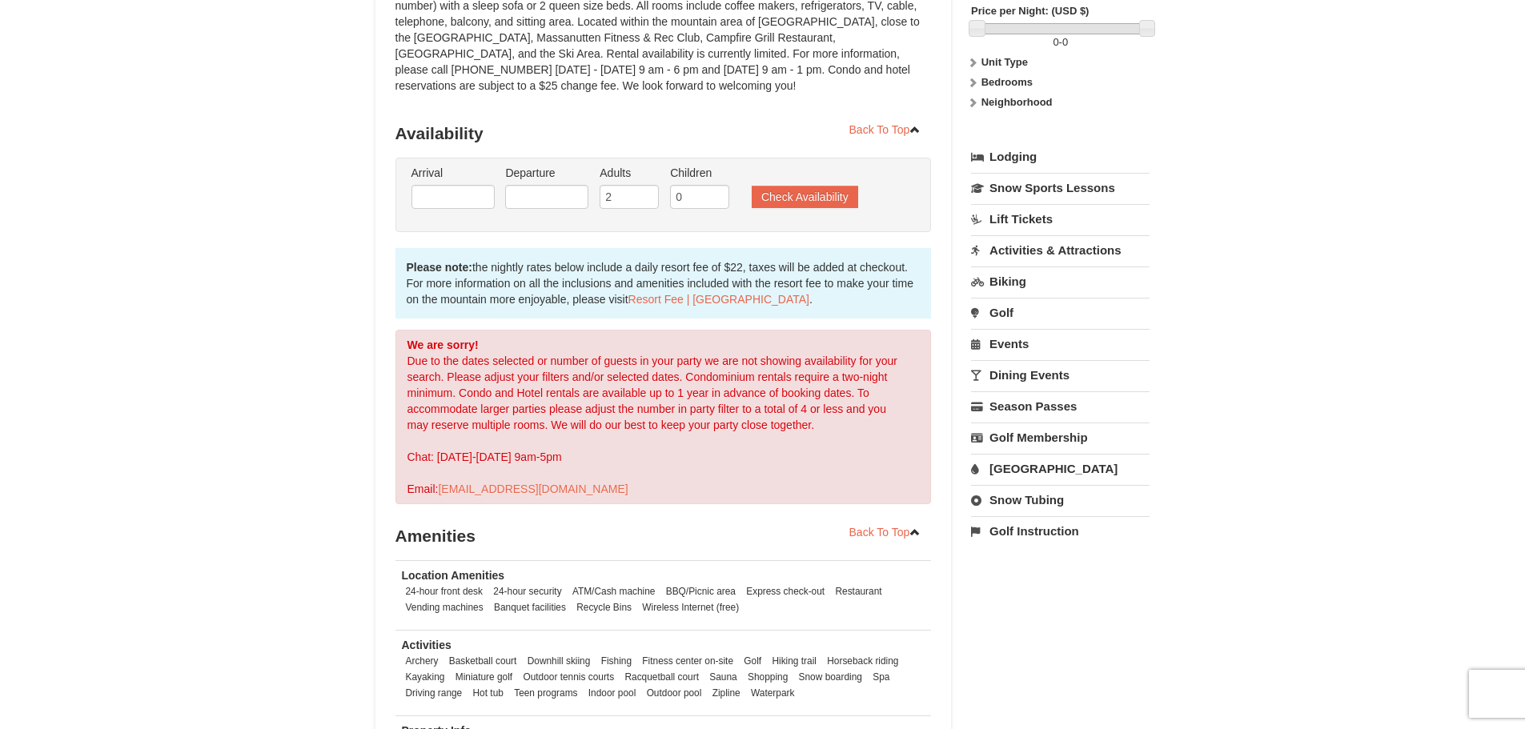
scroll to position [0, 0]
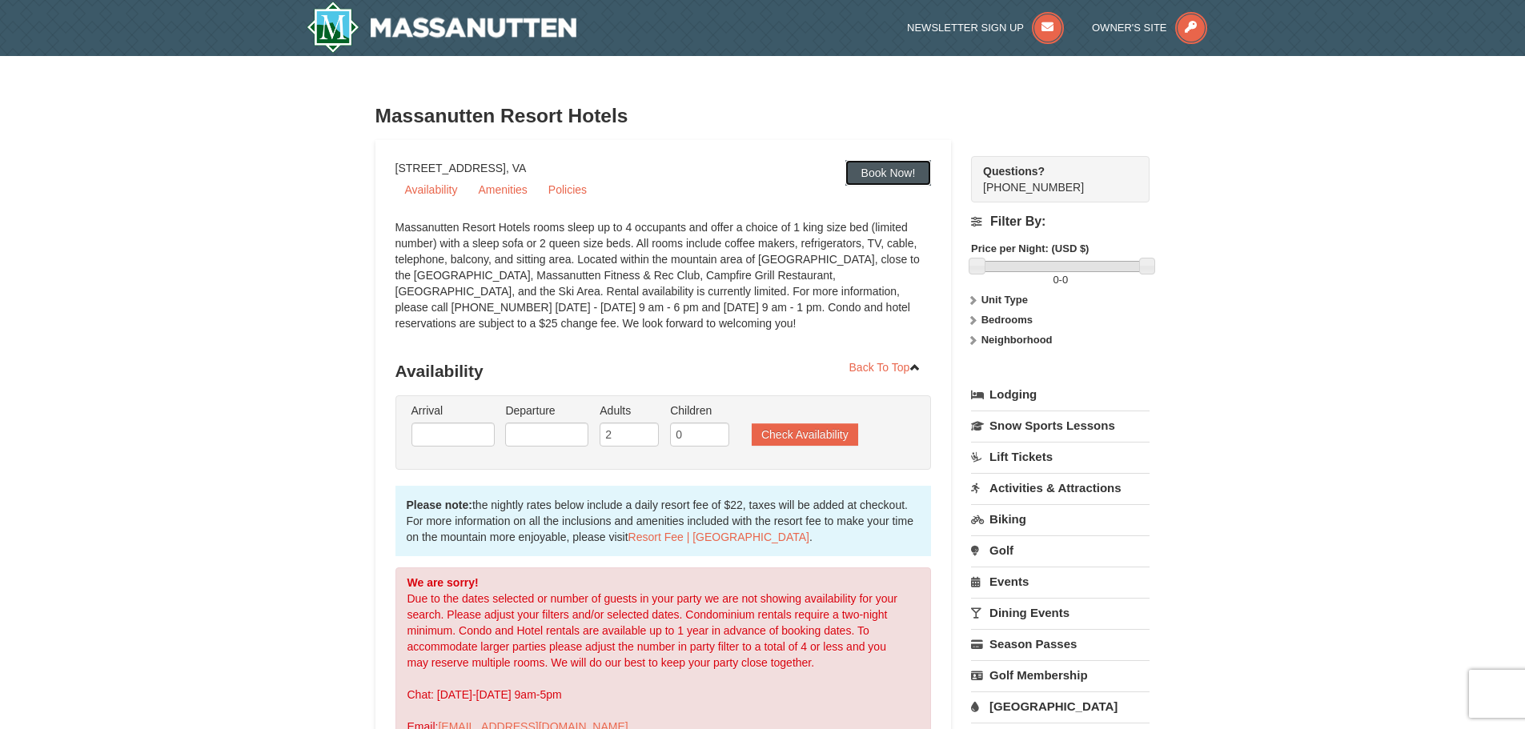
click at [855, 177] on link "Book Now!" at bounding box center [889, 173] width 86 height 26
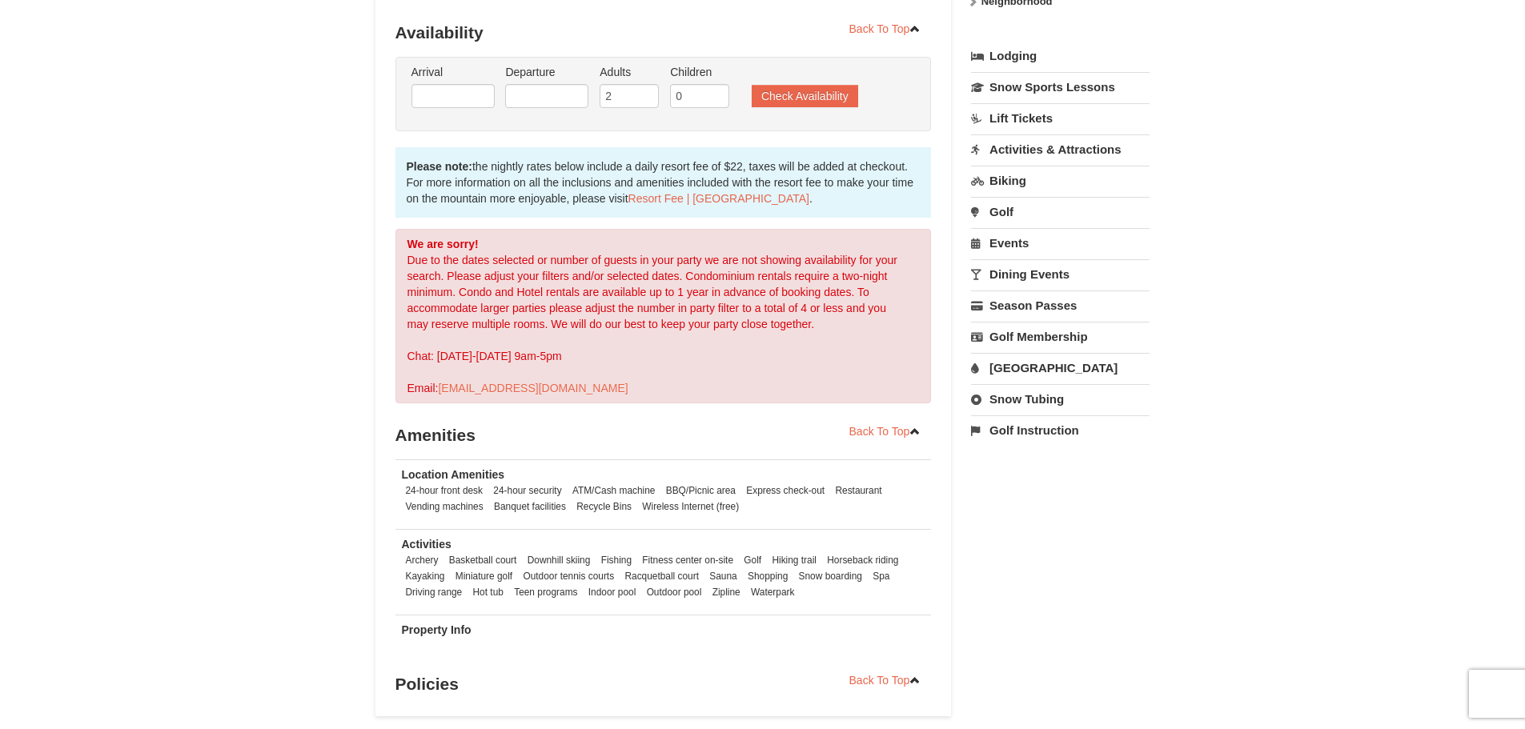
scroll to position [355, 0]
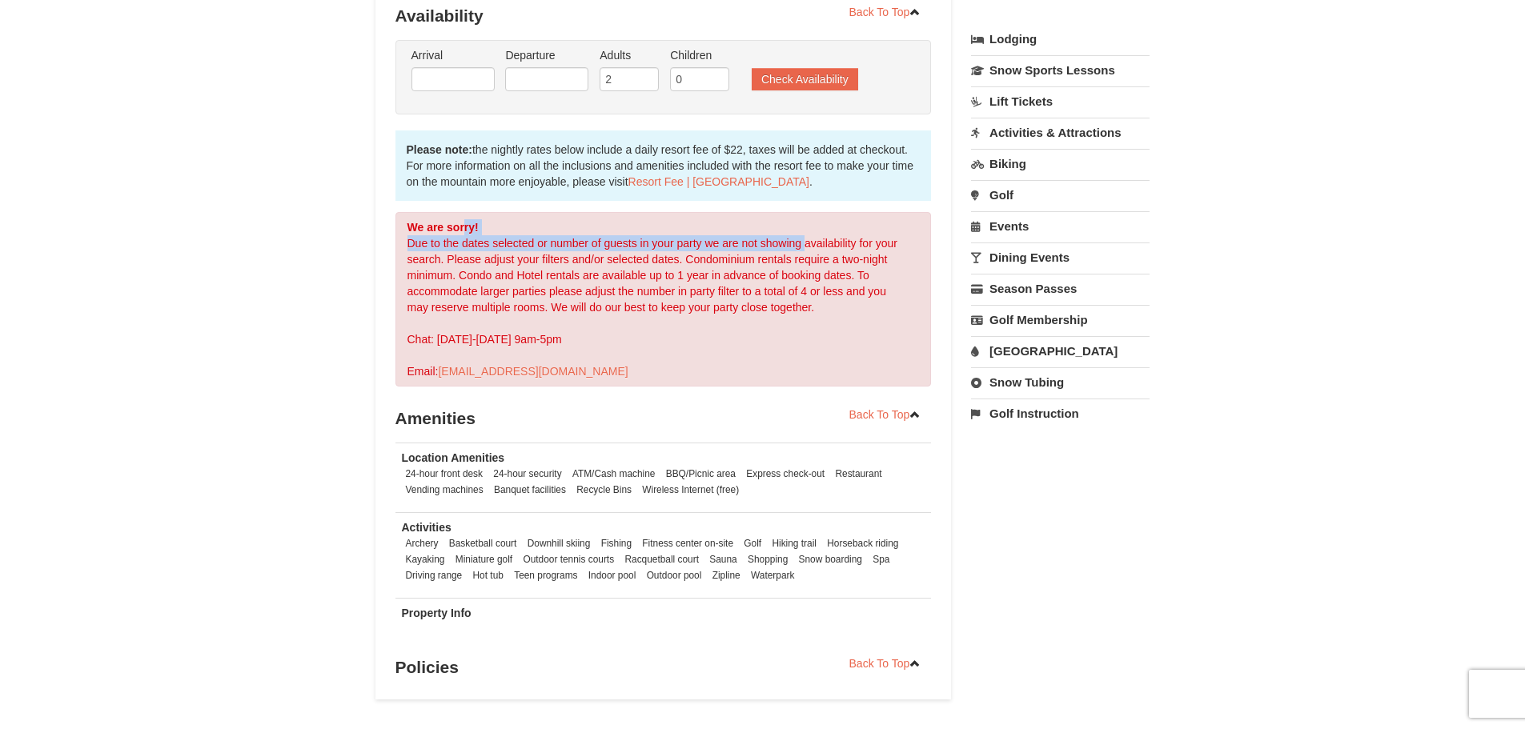
drag, startPoint x: 463, startPoint y: 234, endPoint x: 805, endPoint y: 251, distance: 342.3
click at [805, 251] on div "We are sorry! Due to the dates selected or number of guests in your party we ar…" at bounding box center [664, 299] width 536 height 175
click at [736, 291] on div "We are sorry! Due to the dates selected or number of guests in your party we ar…" at bounding box center [664, 299] width 536 height 175
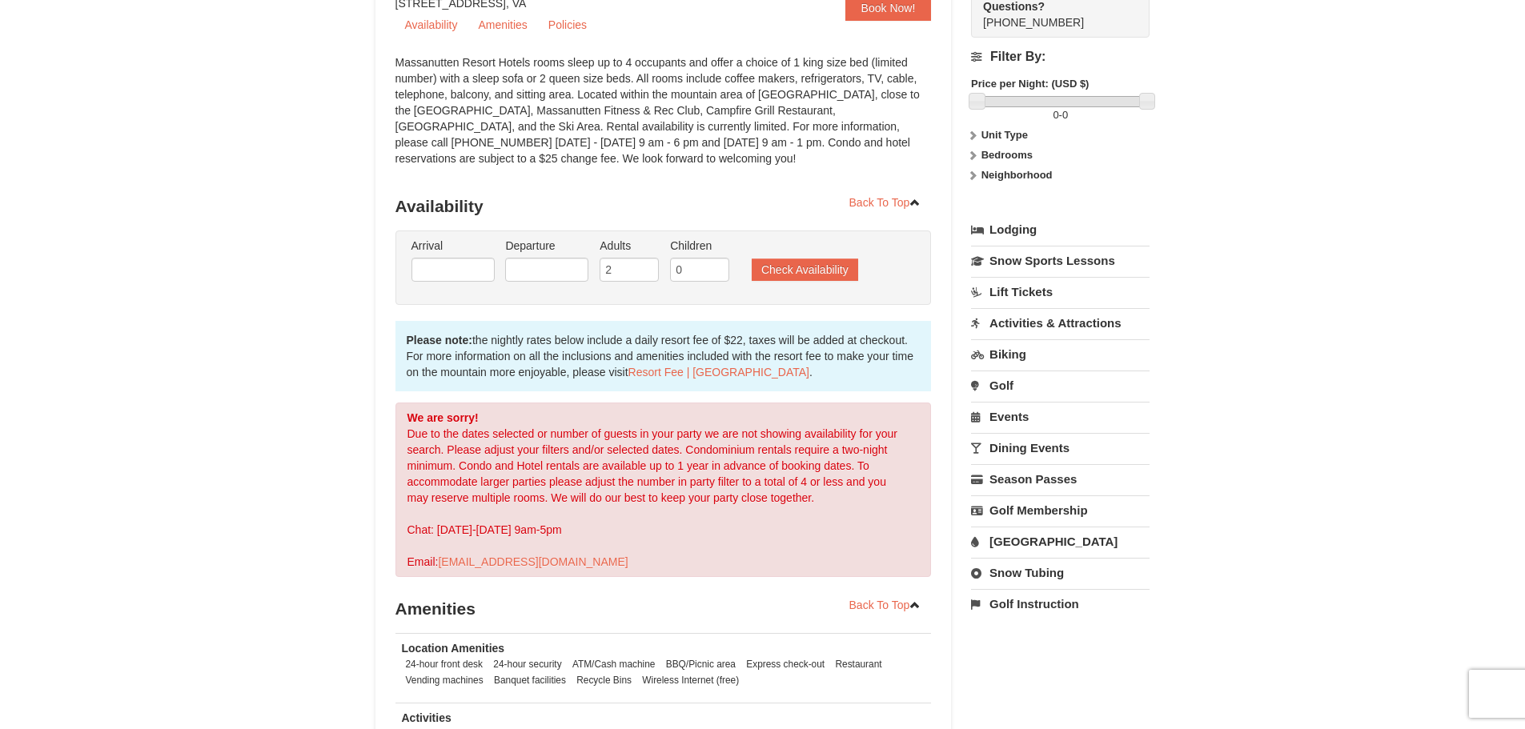
scroll to position [35, 0]
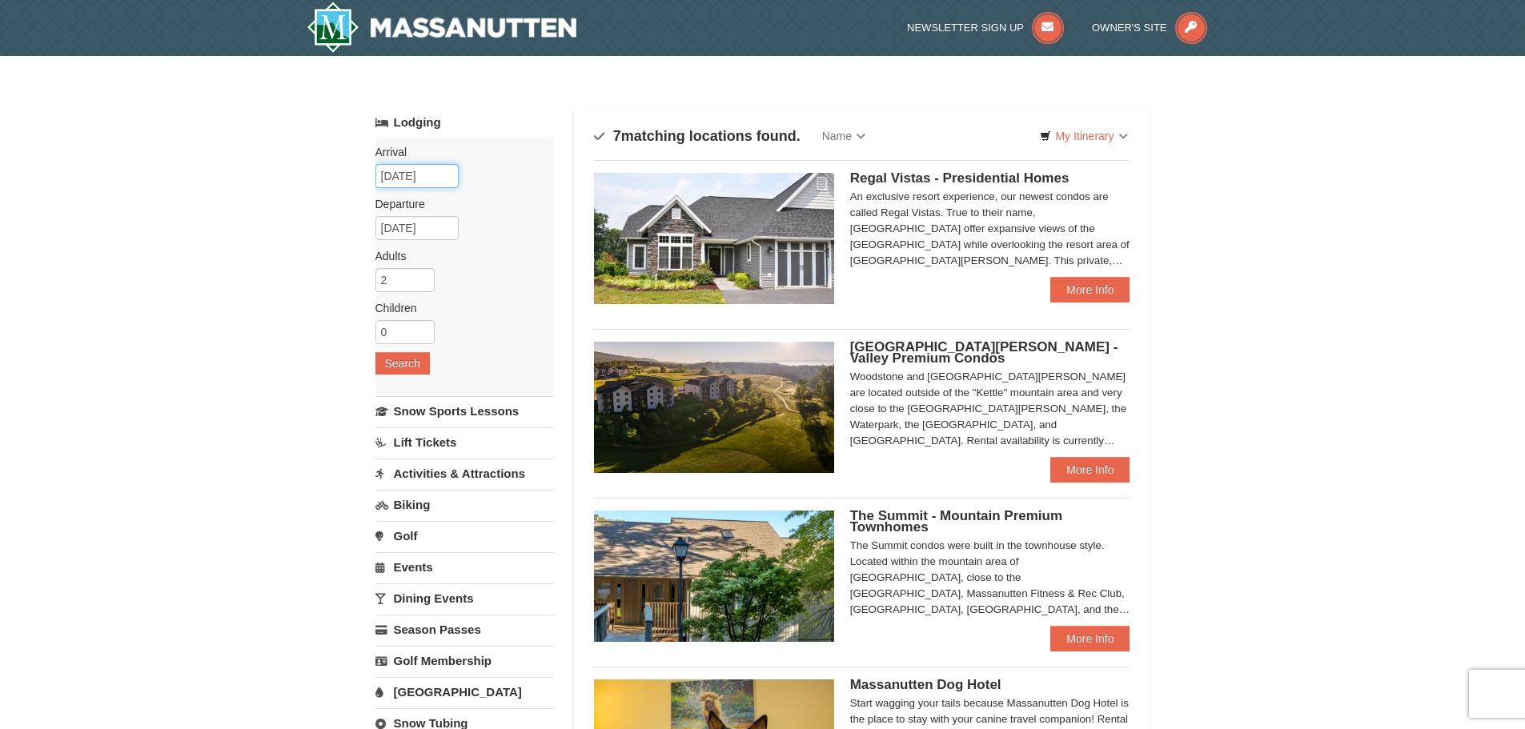
click at [440, 177] on input "[DATE]" at bounding box center [417, 176] width 83 height 24
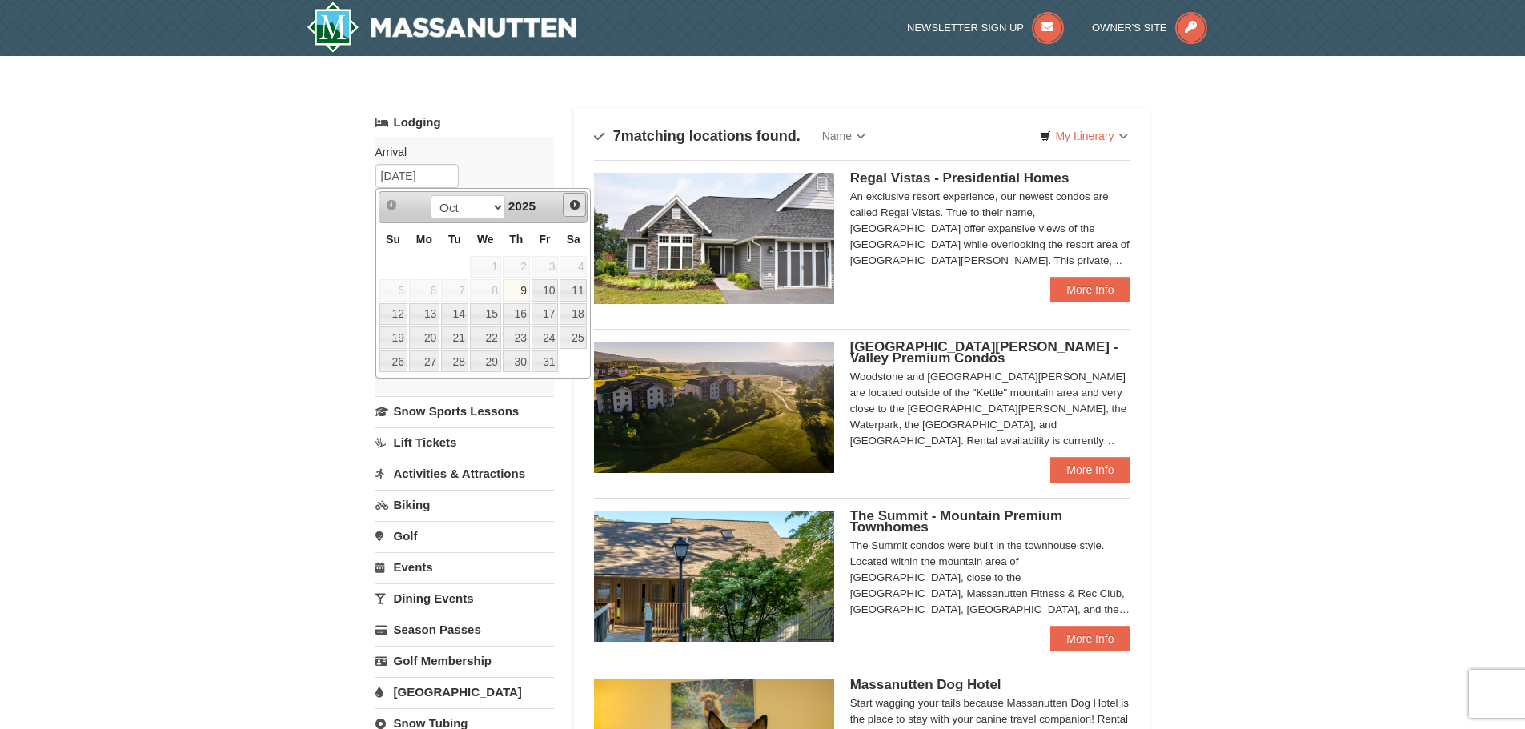
click at [569, 203] on span "Next" at bounding box center [574, 205] width 13 height 13
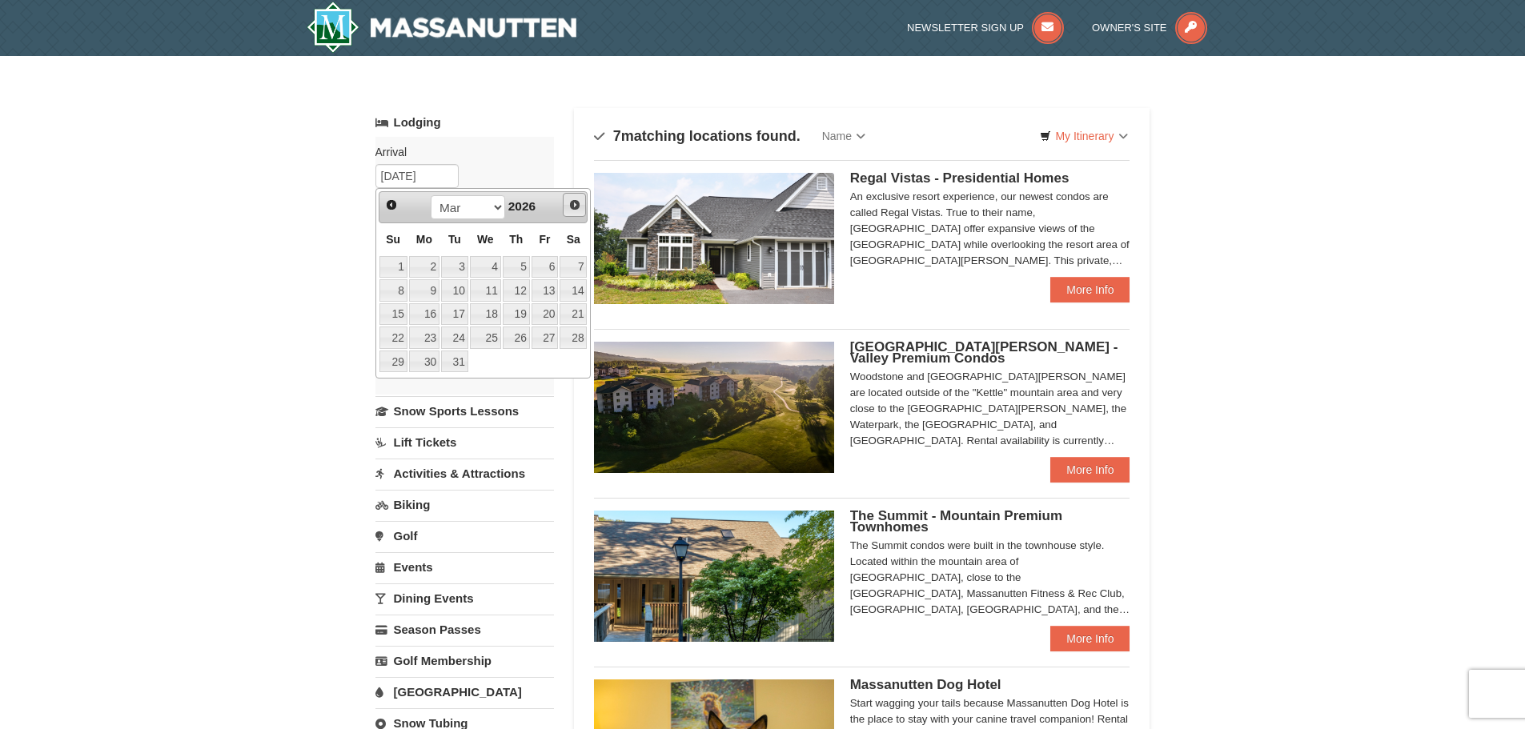
click at [569, 203] on span "Next" at bounding box center [574, 205] width 13 height 13
click at [547, 316] on link "15" at bounding box center [545, 314] width 27 height 22
type input "[DATE]"
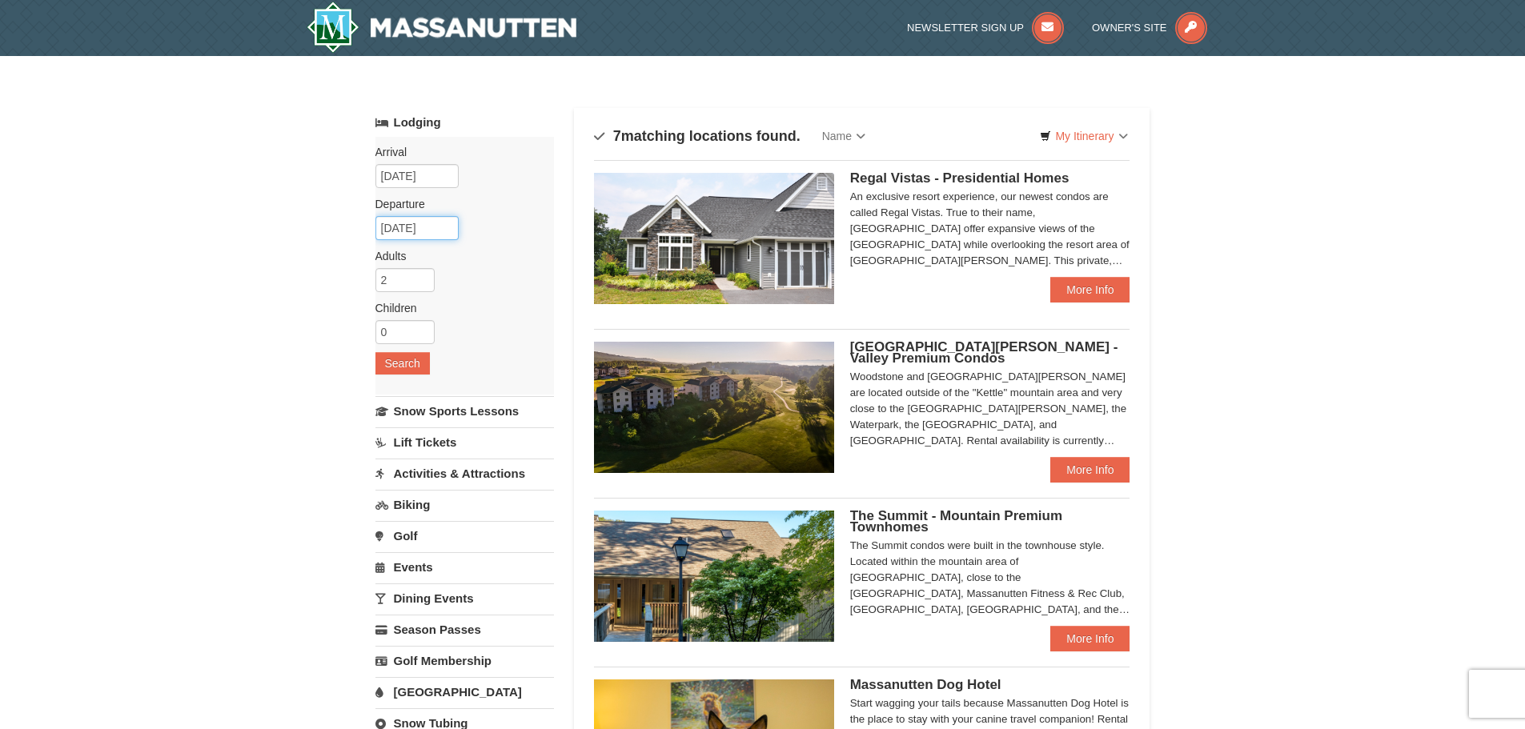
click at [435, 230] on input "[DATE]" at bounding box center [417, 228] width 83 height 24
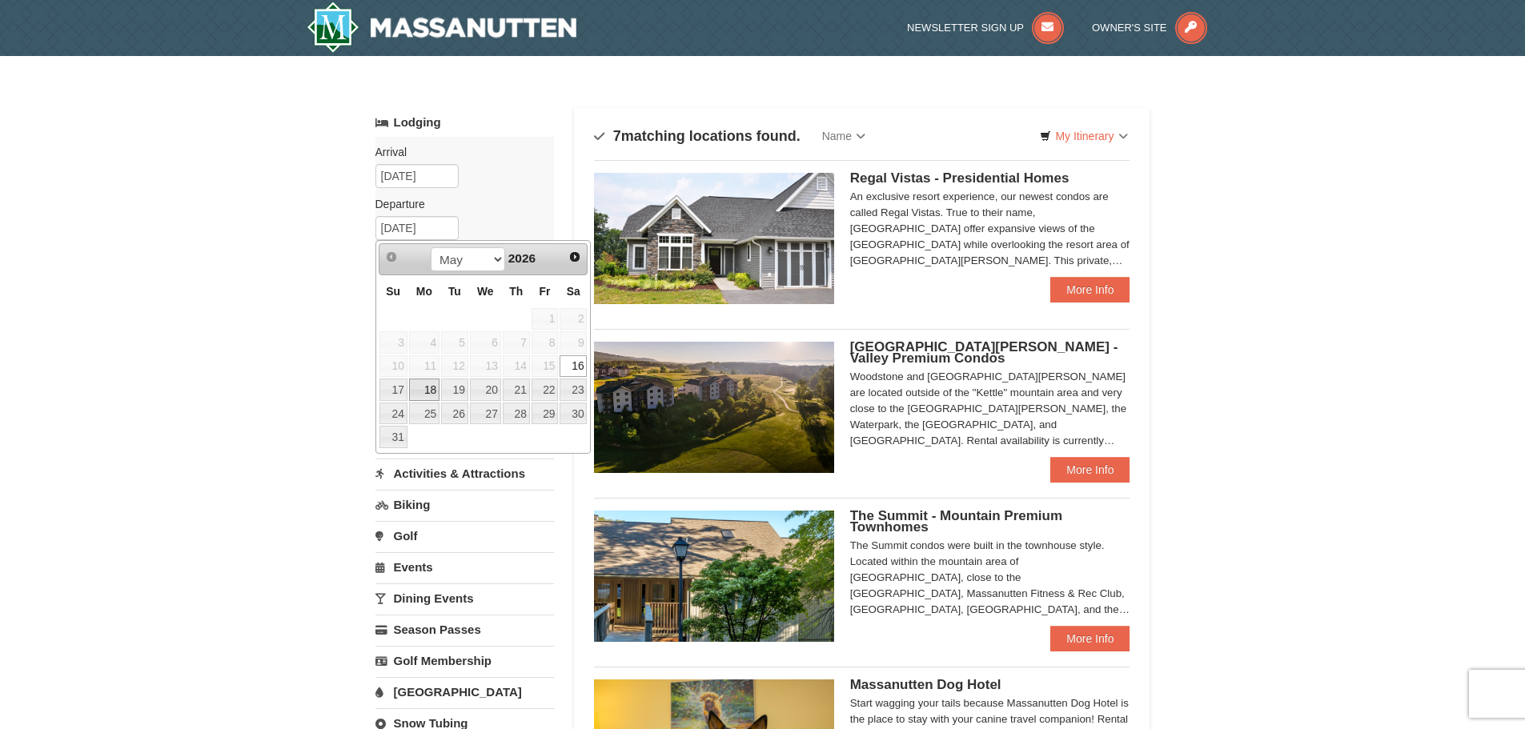
click at [413, 385] on link "18" at bounding box center [424, 390] width 30 height 22
type input "[DATE]"
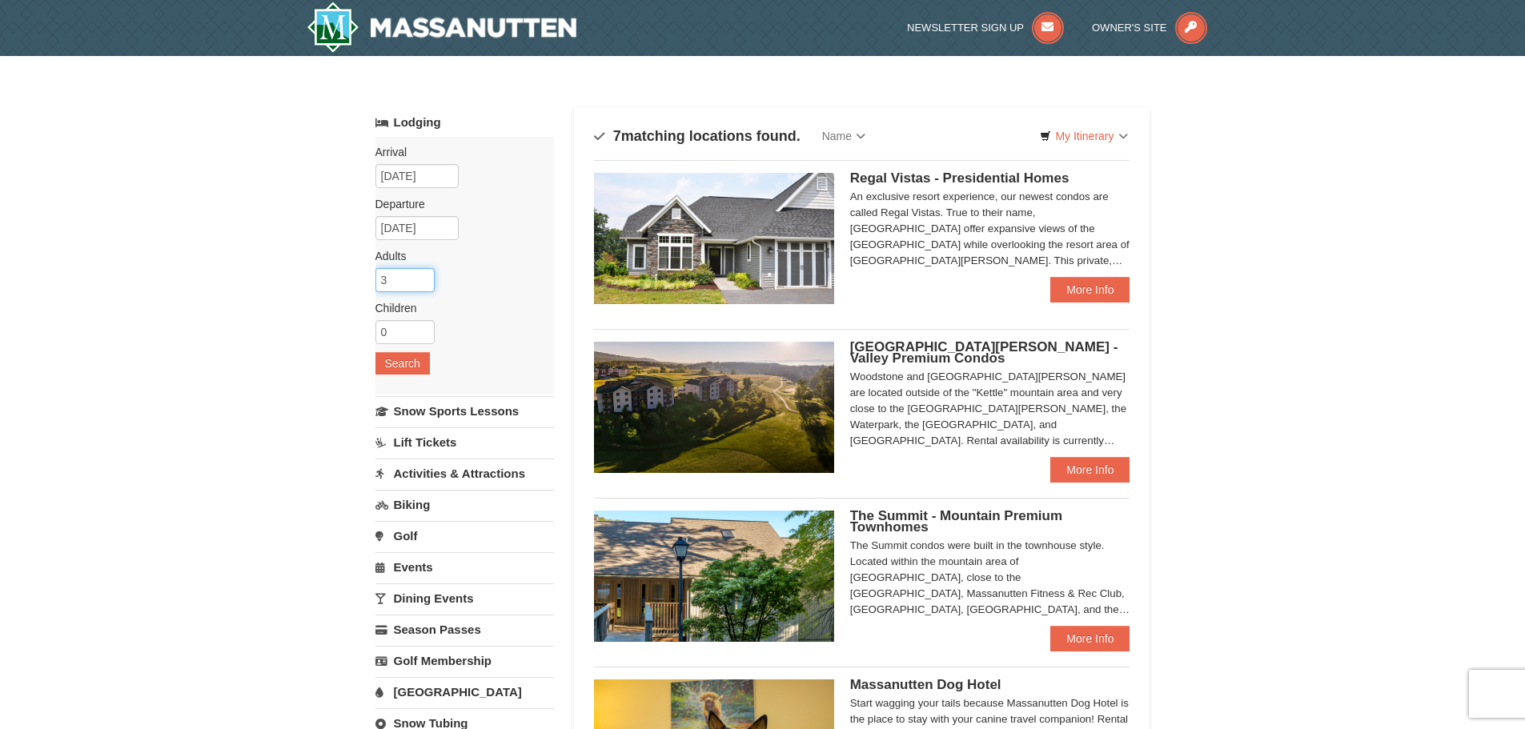
click at [421, 276] on input "3" at bounding box center [405, 280] width 59 height 24
click at [424, 285] on input "2" at bounding box center [405, 280] width 59 height 24
click at [424, 285] on input "1" at bounding box center [405, 280] width 59 height 24
type input "2"
click at [422, 274] on input "2" at bounding box center [405, 280] width 59 height 24
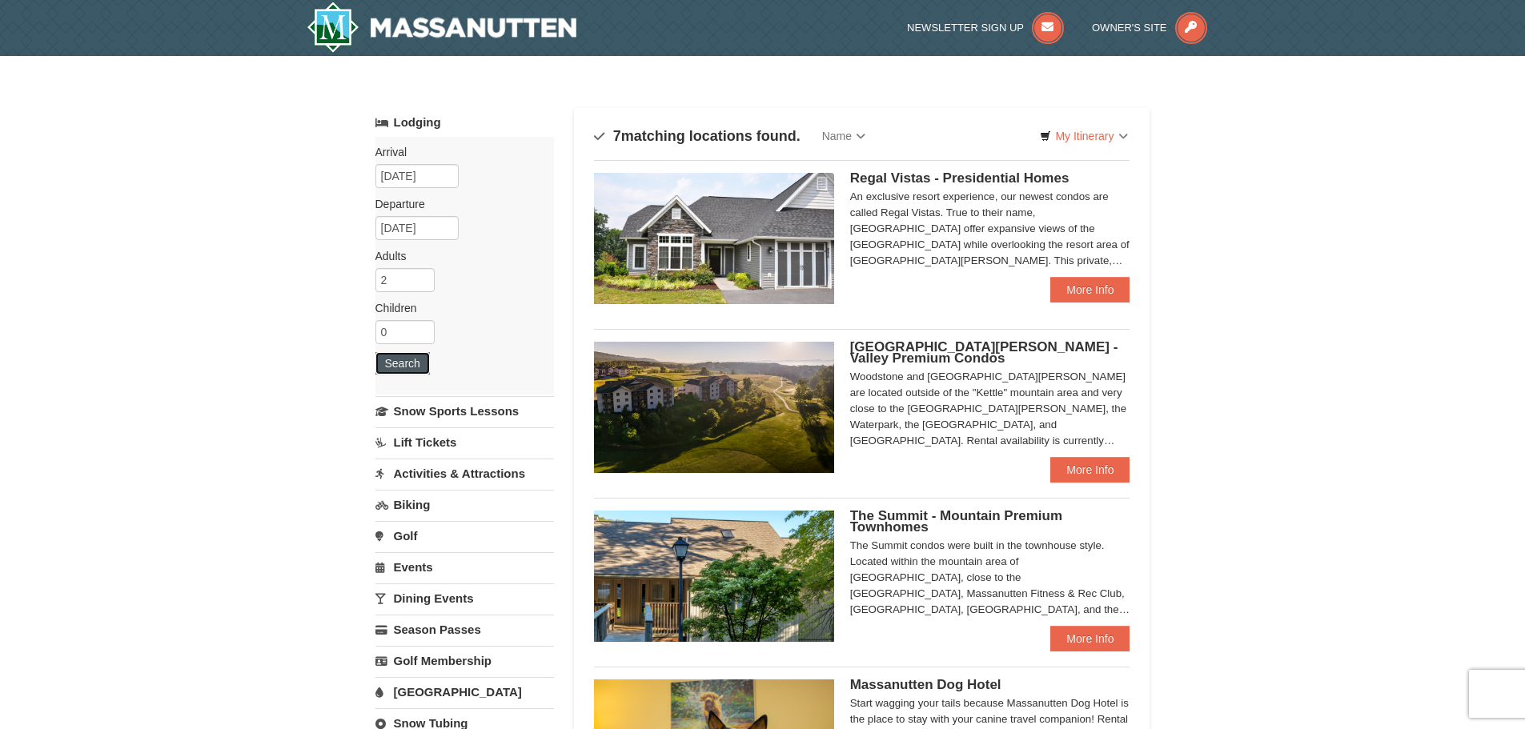
click at [408, 368] on button "Search" at bounding box center [403, 363] width 54 height 22
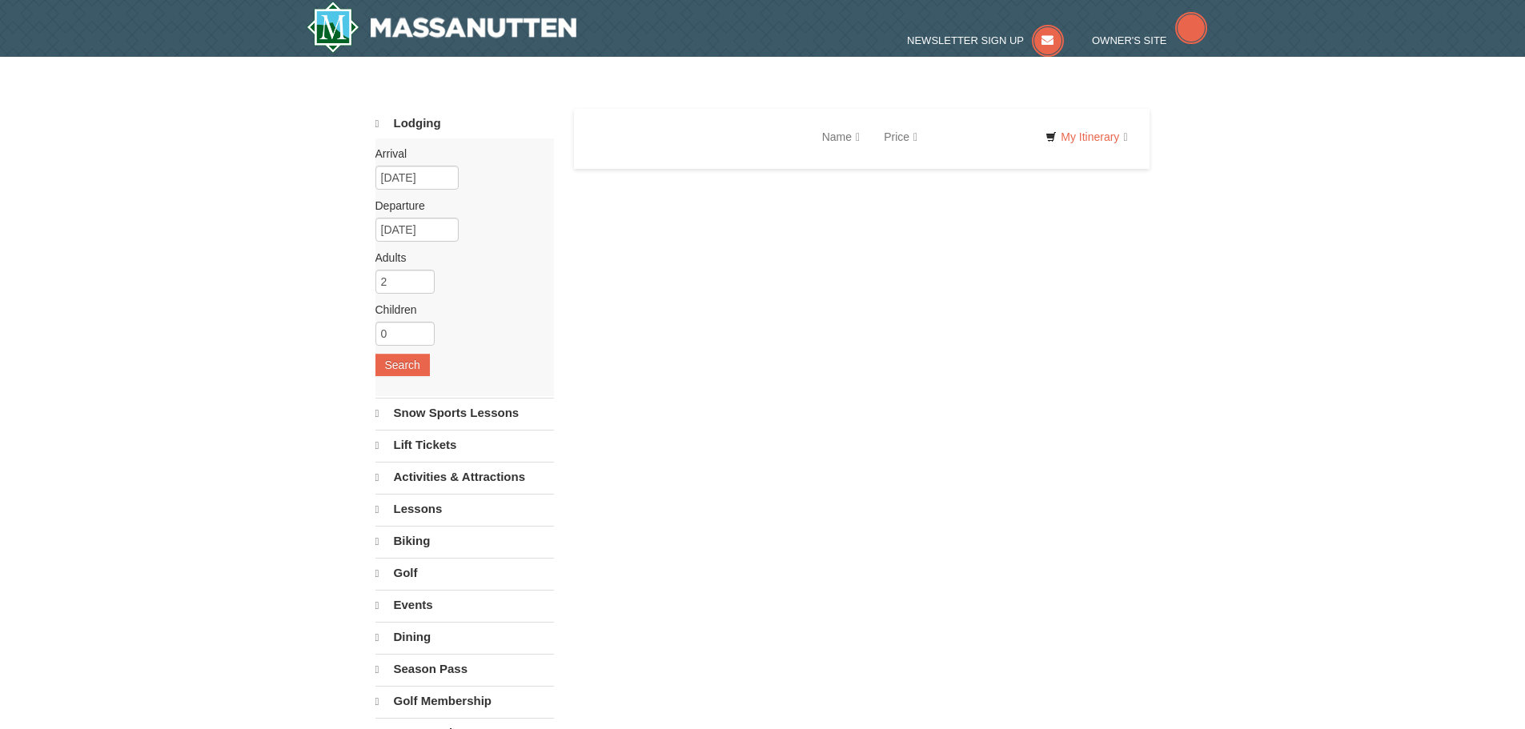
select select "10"
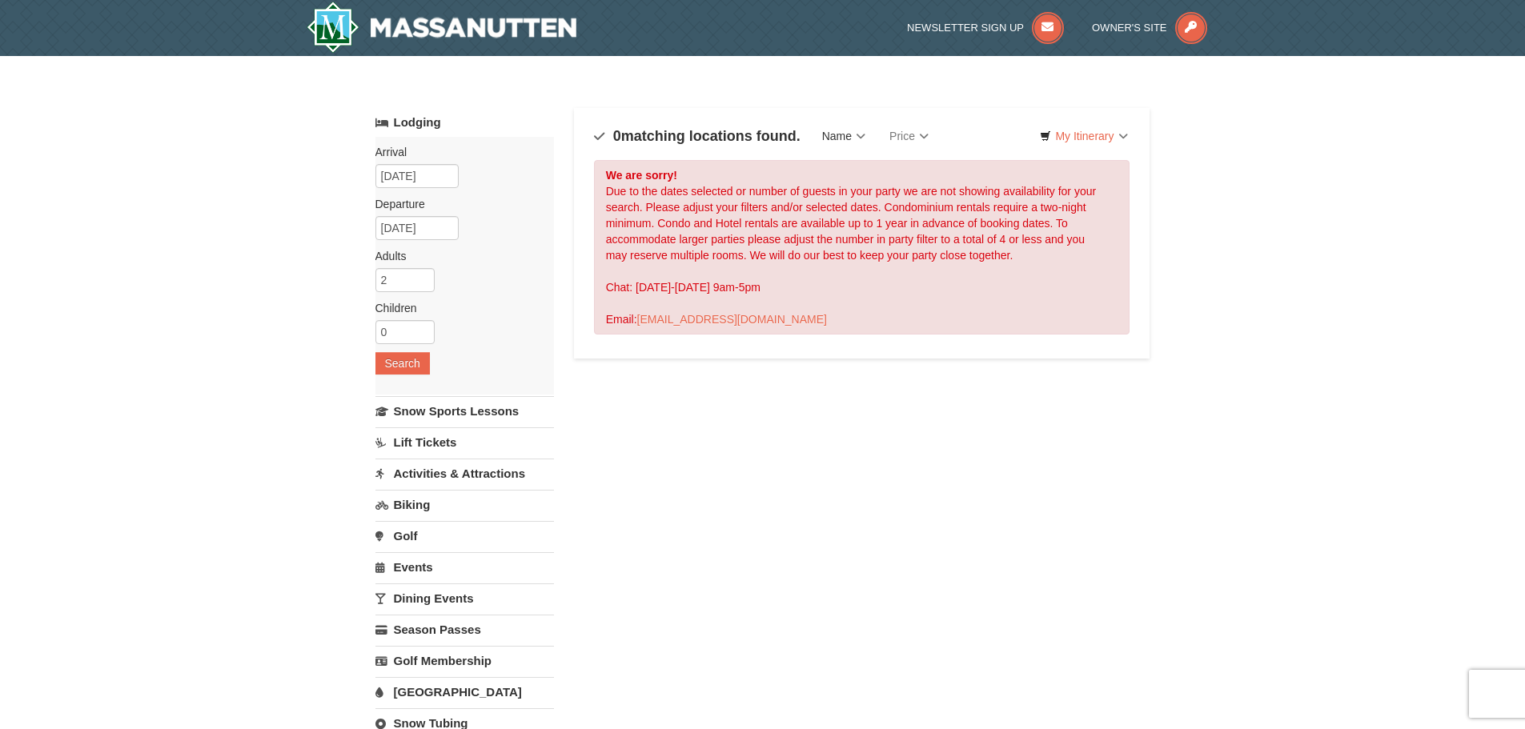
click at [870, 143] on link "Name" at bounding box center [843, 136] width 67 height 32
click at [488, 30] on img at bounding box center [442, 27] width 271 height 51
